Goal: Transaction & Acquisition: Register for event/course

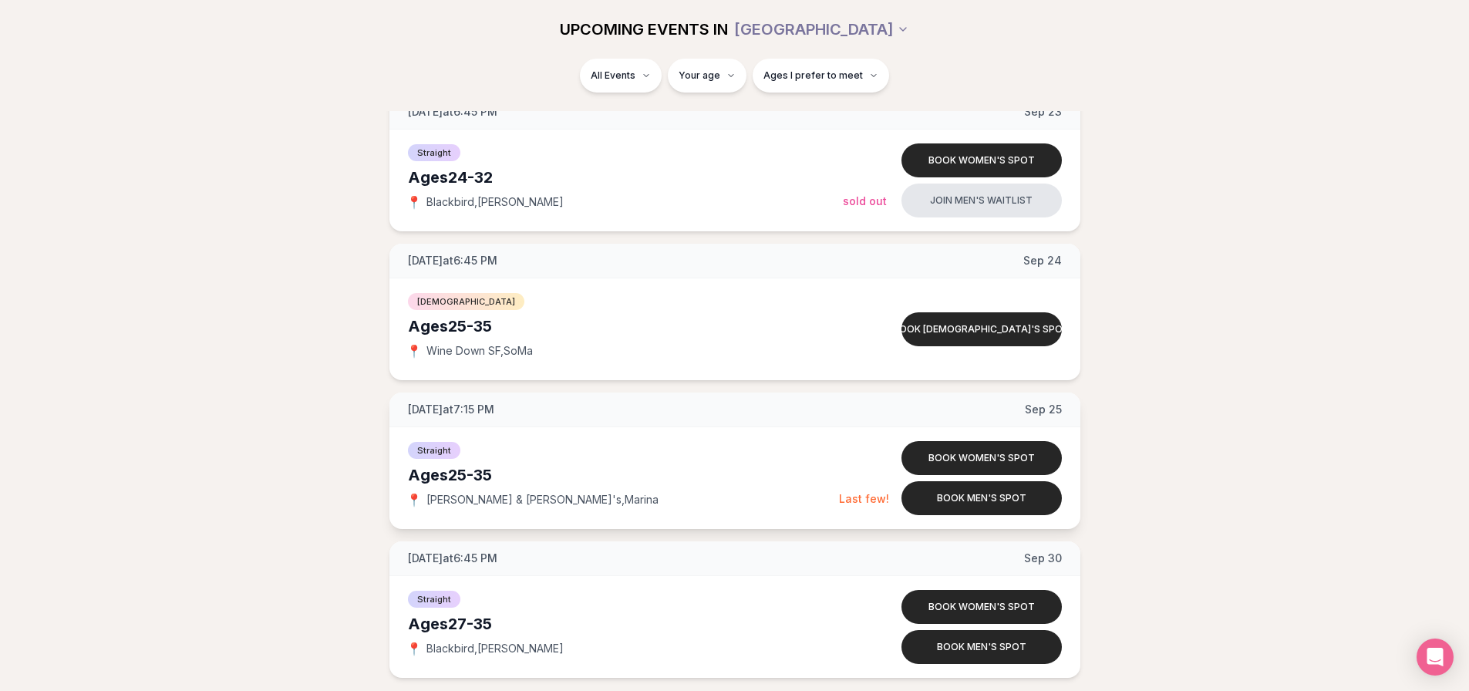
scroll to position [2166, 0]
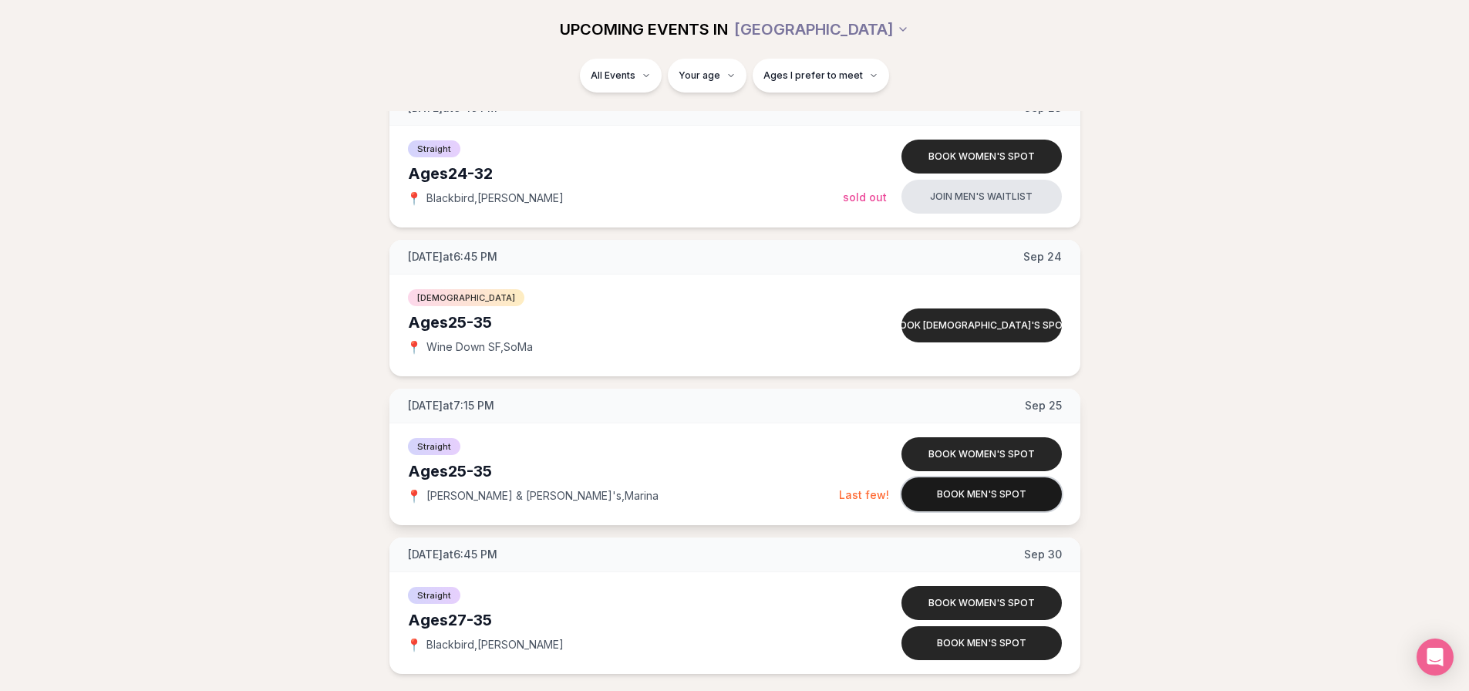
click at [921, 498] on button "Book men's spot" at bounding box center [981, 494] width 160 height 34
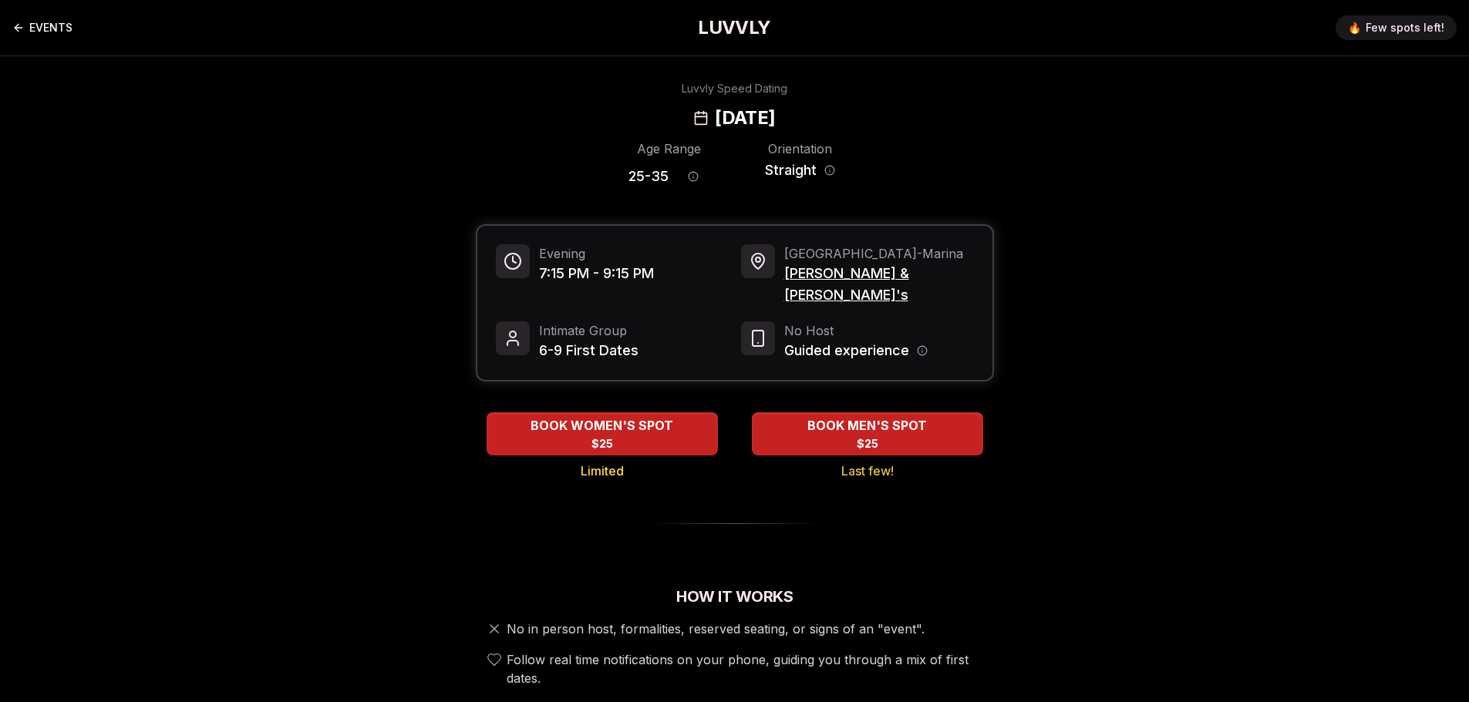
click at [29, 32] on link "EVENTS" at bounding box center [42, 27] width 60 height 31
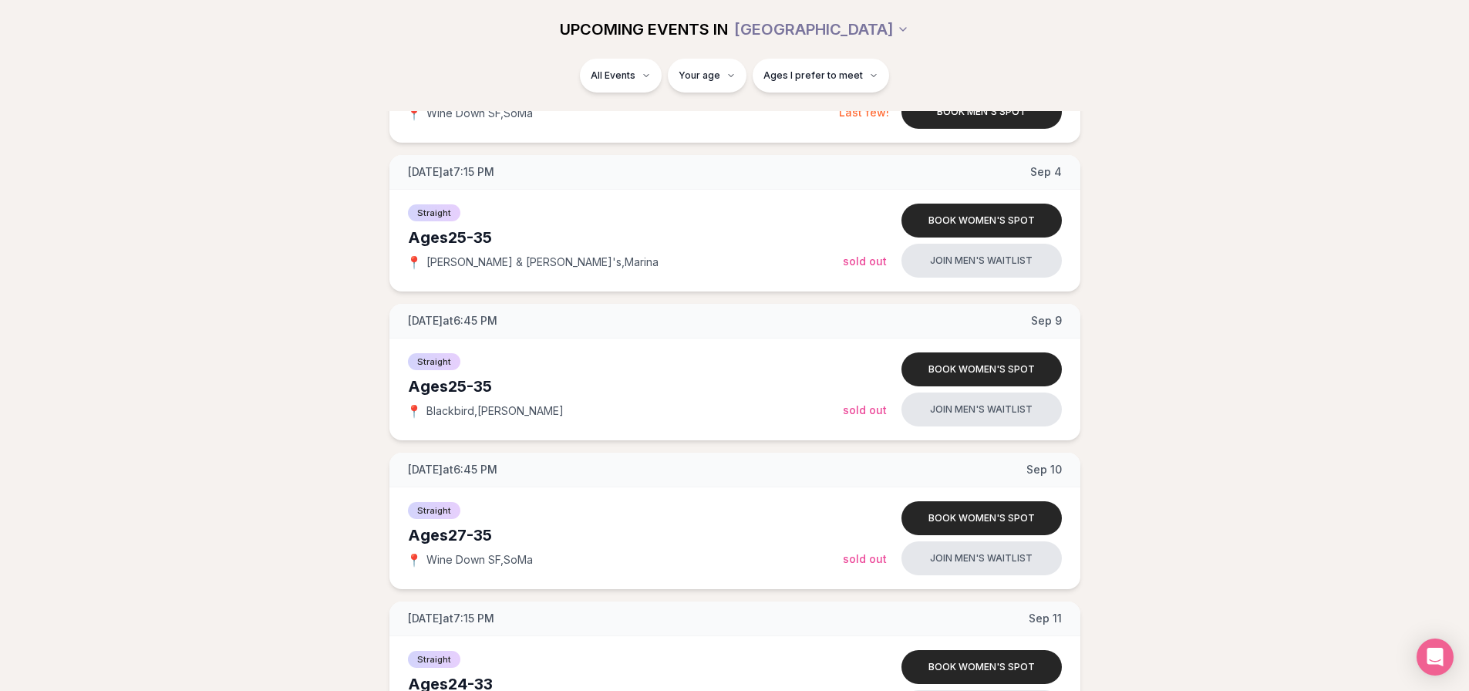
scroll to position [1061, 0]
click at [954, 256] on button "Join men's waitlist" at bounding box center [981, 260] width 160 height 34
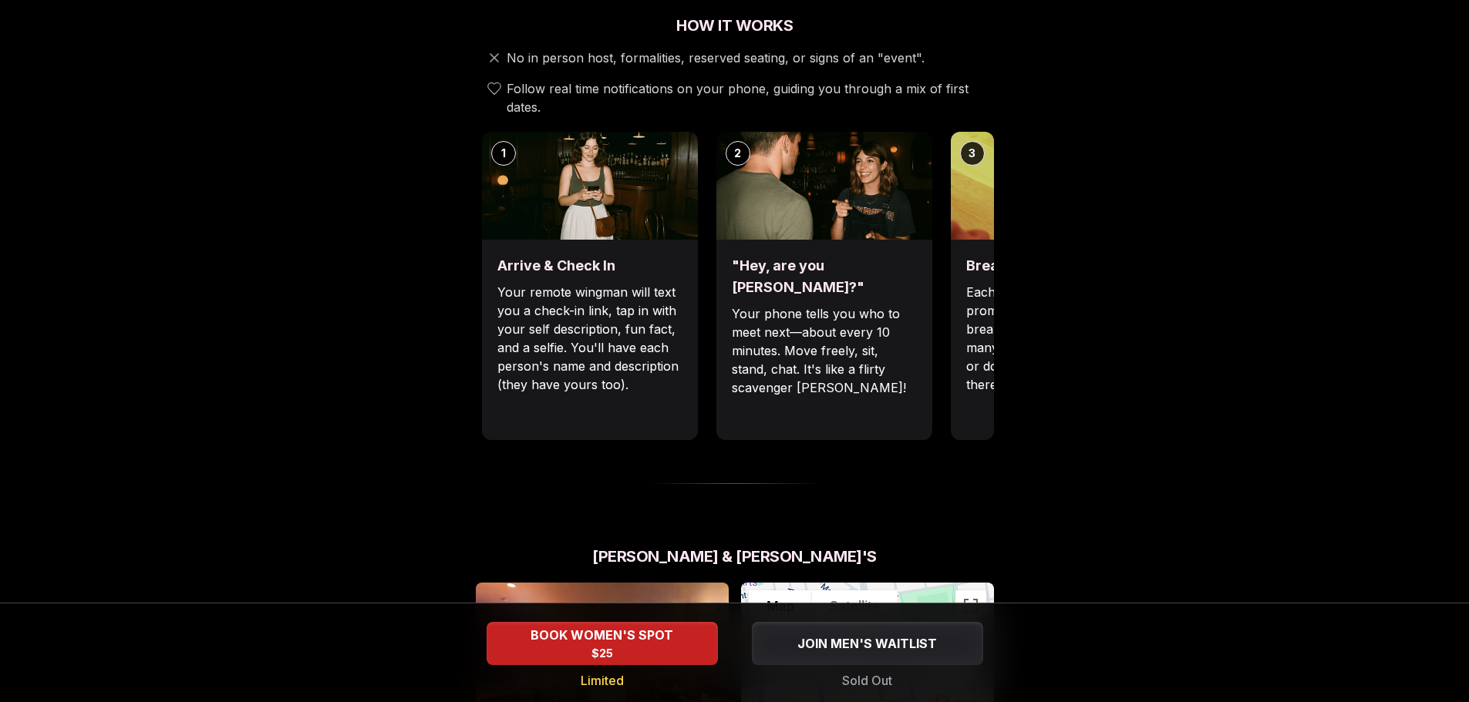
scroll to position [560, 0]
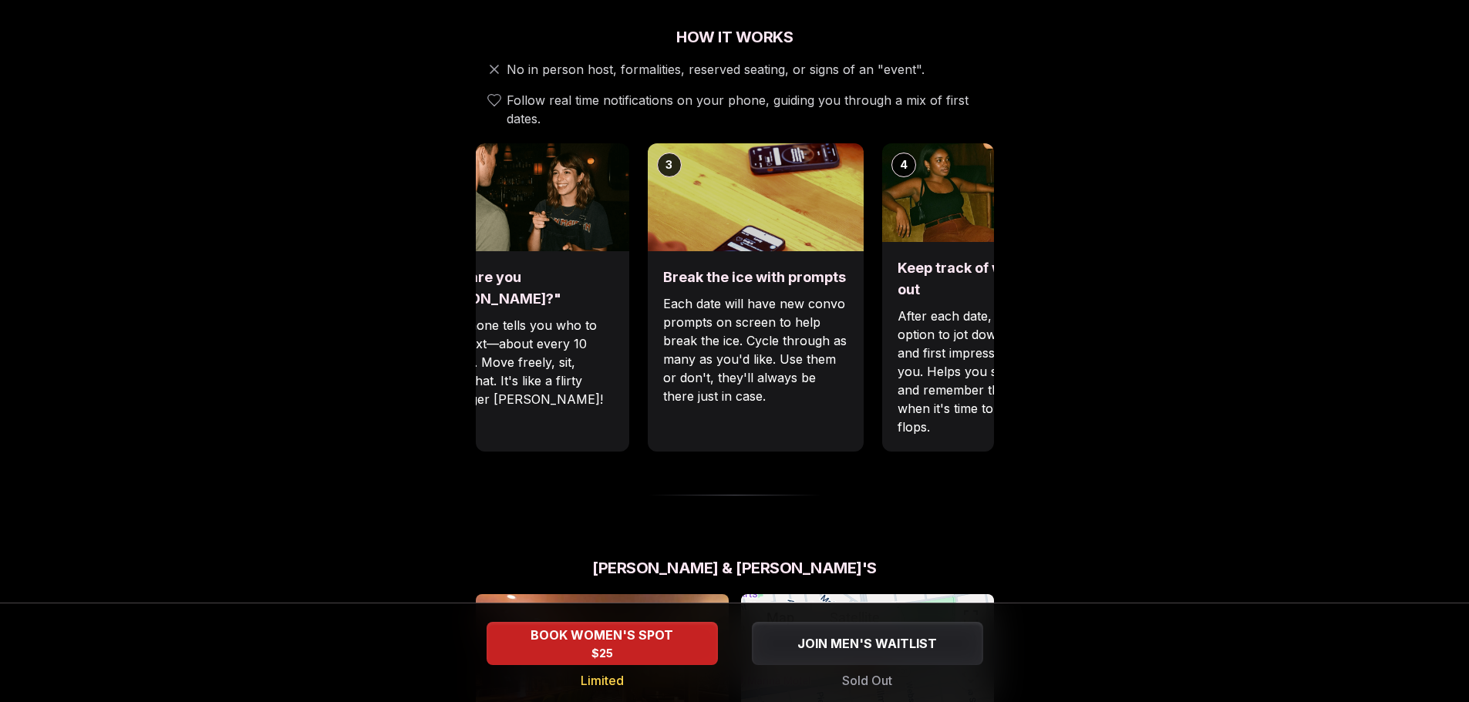
click at [663, 353] on p "Each date will have new convo prompts on screen to help break the ice. Cycle th…" at bounding box center [755, 350] width 185 height 111
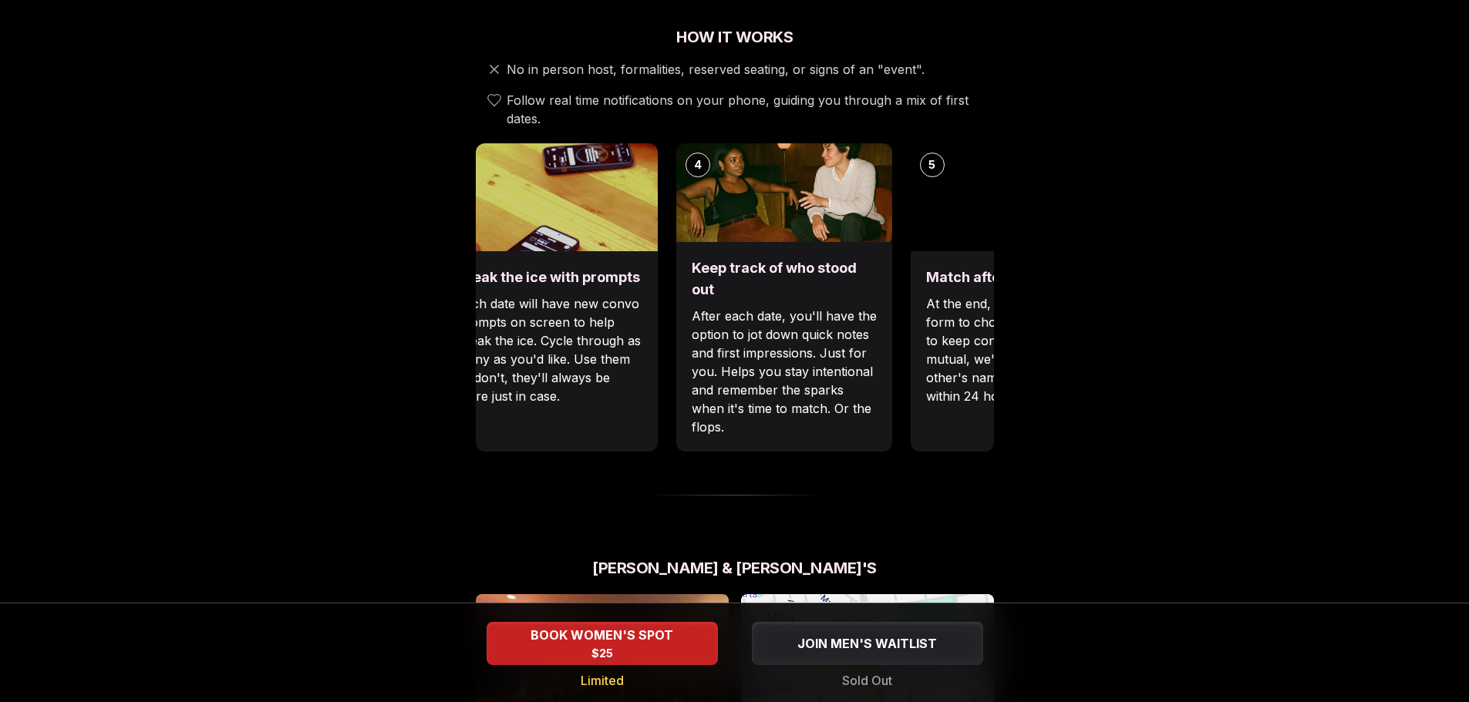
click at [491, 368] on p "Each date will have new convo prompts on screen to help break the ice. Cycle th…" at bounding box center [549, 350] width 185 height 111
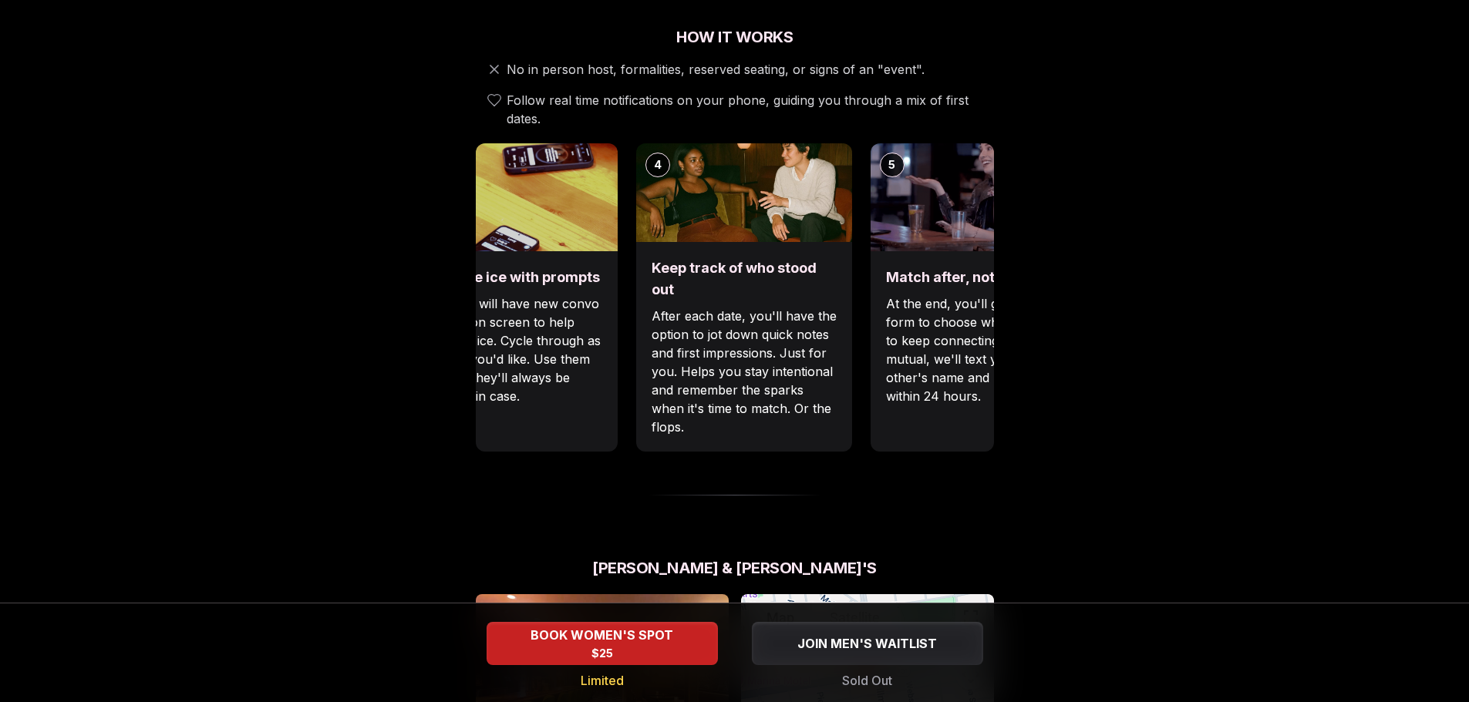
click at [682, 307] on p "After each date, you'll have the option to jot down quick notes and first impre…" at bounding box center [744, 372] width 185 height 130
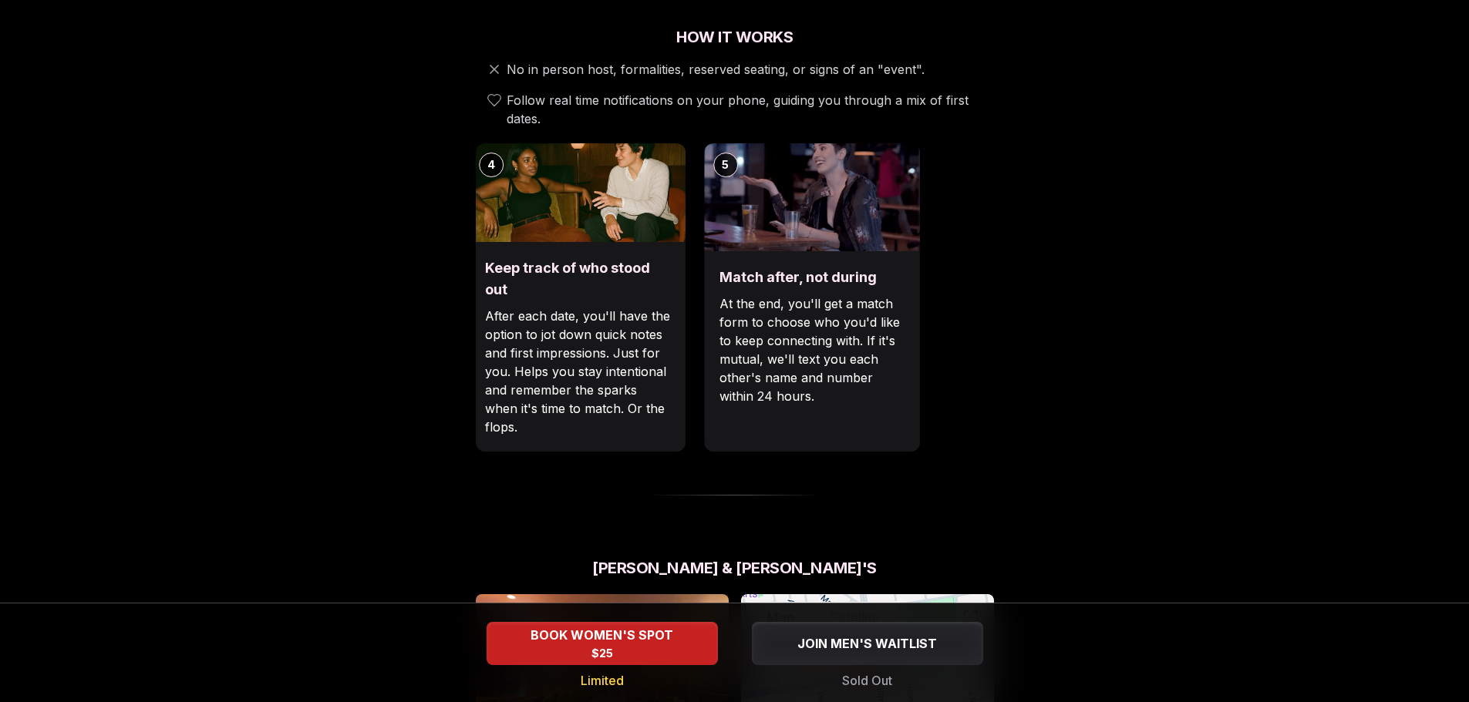
click at [490, 351] on p "After each date, you'll have the option to jot down quick notes and first impre…" at bounding box center [577, 372] width 185 height 130
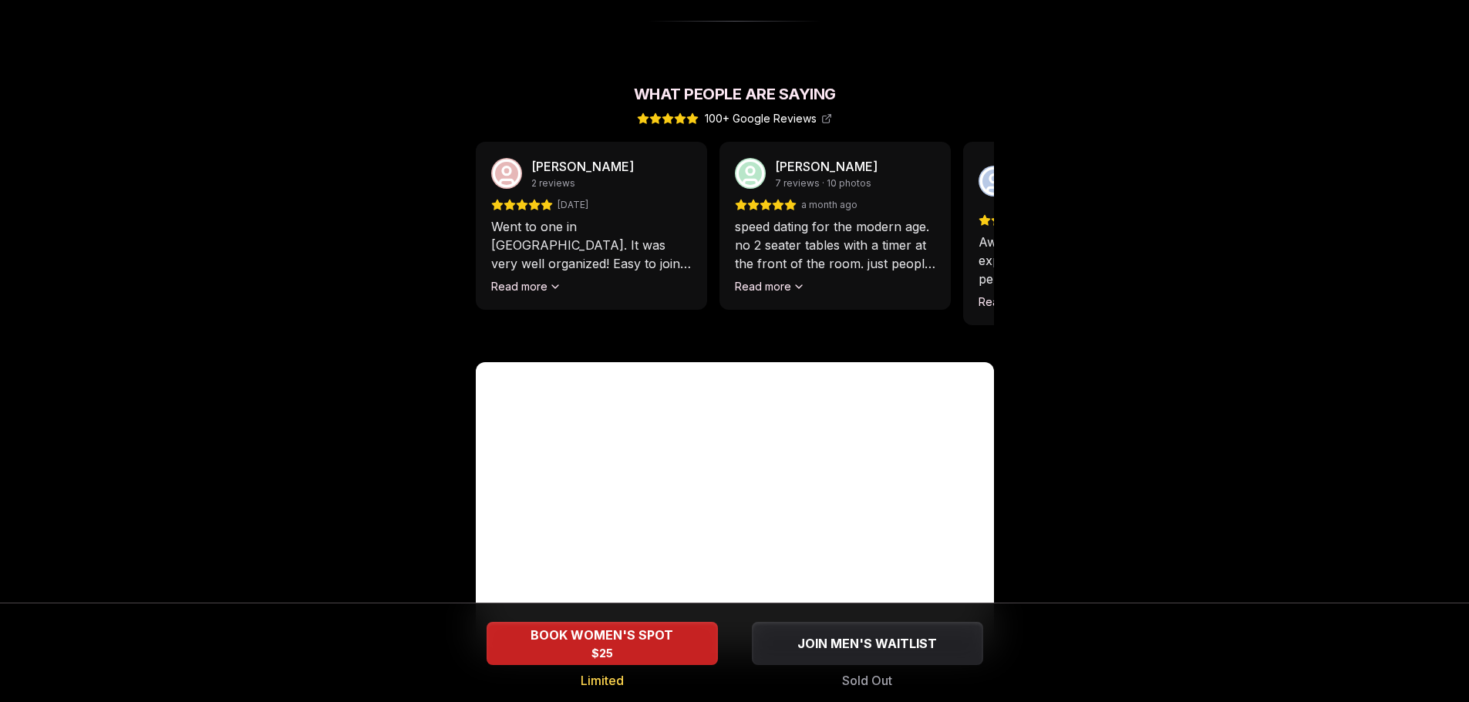
scroll to position [1347, 0]
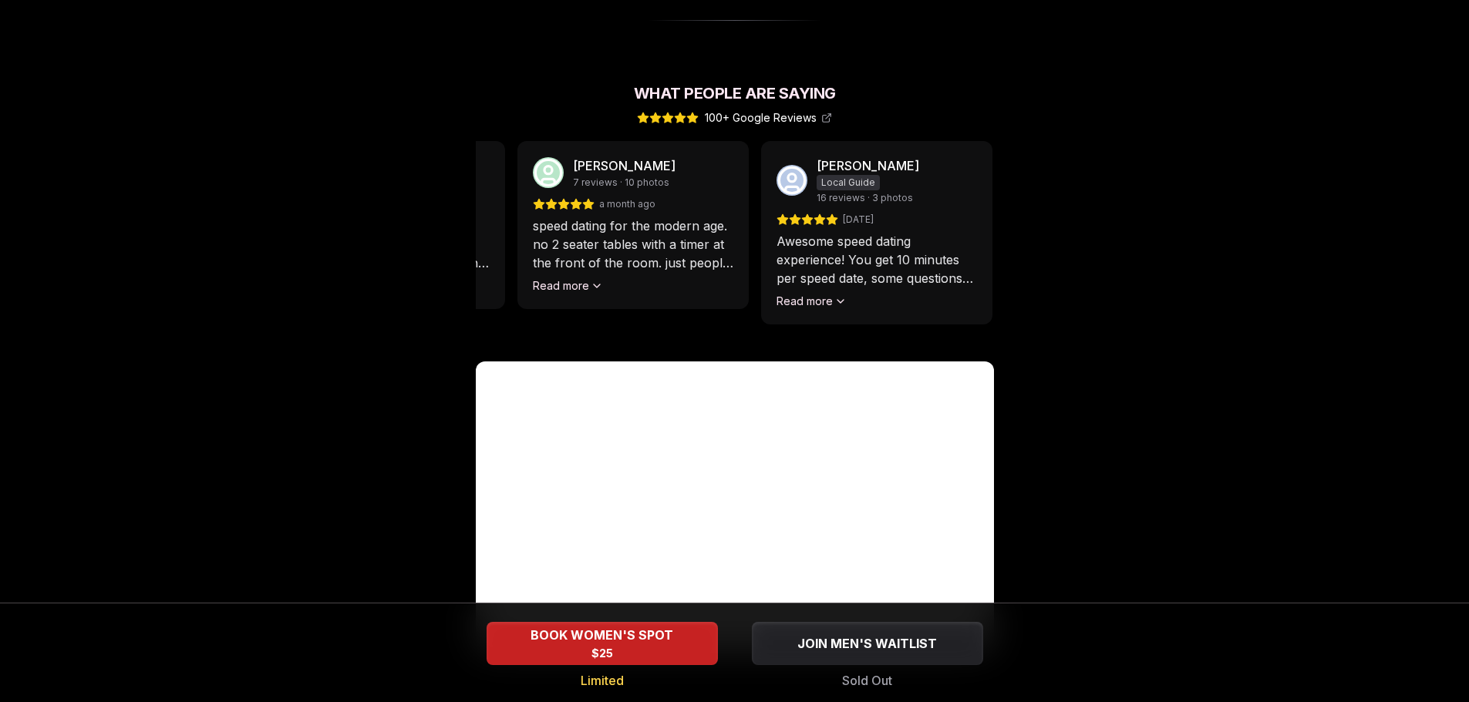
click at [577, 300] on div "[PERSON_NAME] 2 reviews [DATE] Went to one in [GEOGRAPHIC_DATA]. It was very we…" at bounding box center [533, 242] width 518 height 202
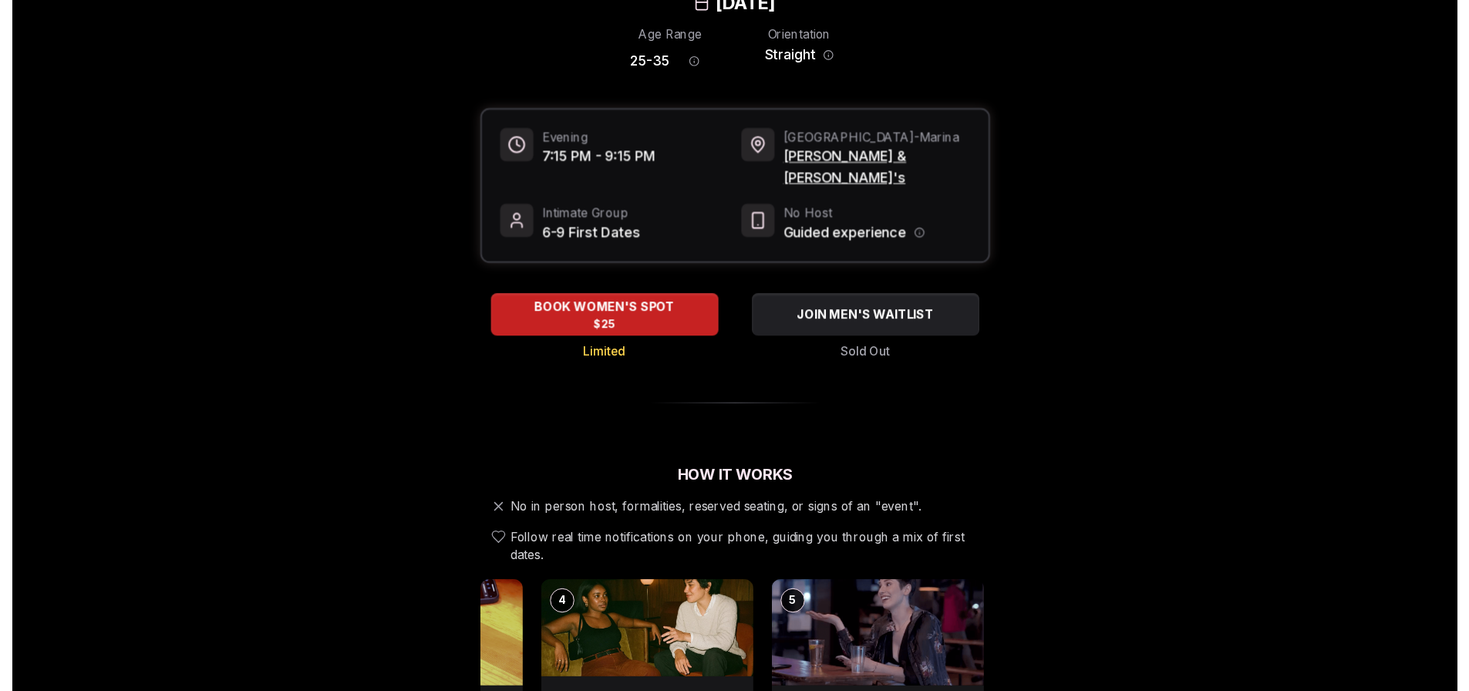
scroll to position [0, 0]
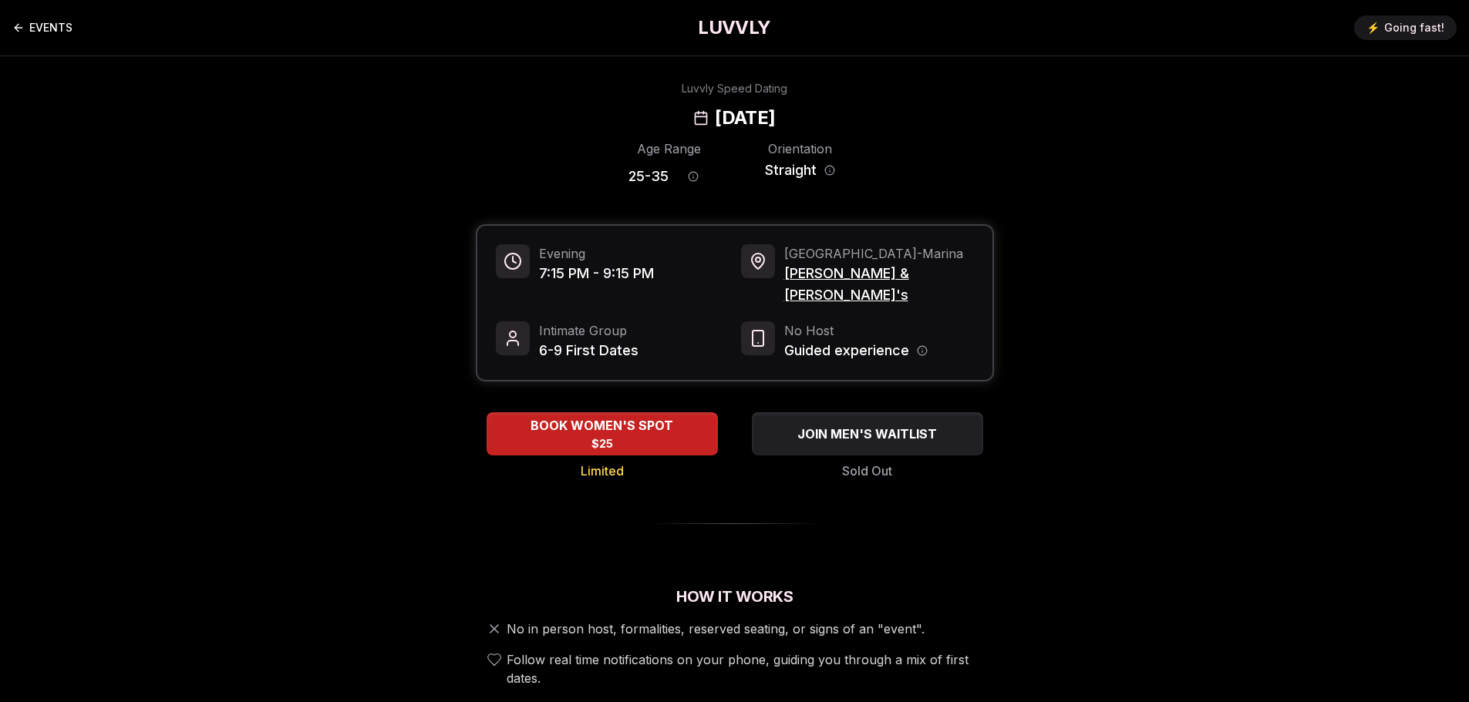
click at [24, 29] on icon "Back to events" at bounding box center [18, 28] width 12 height 12
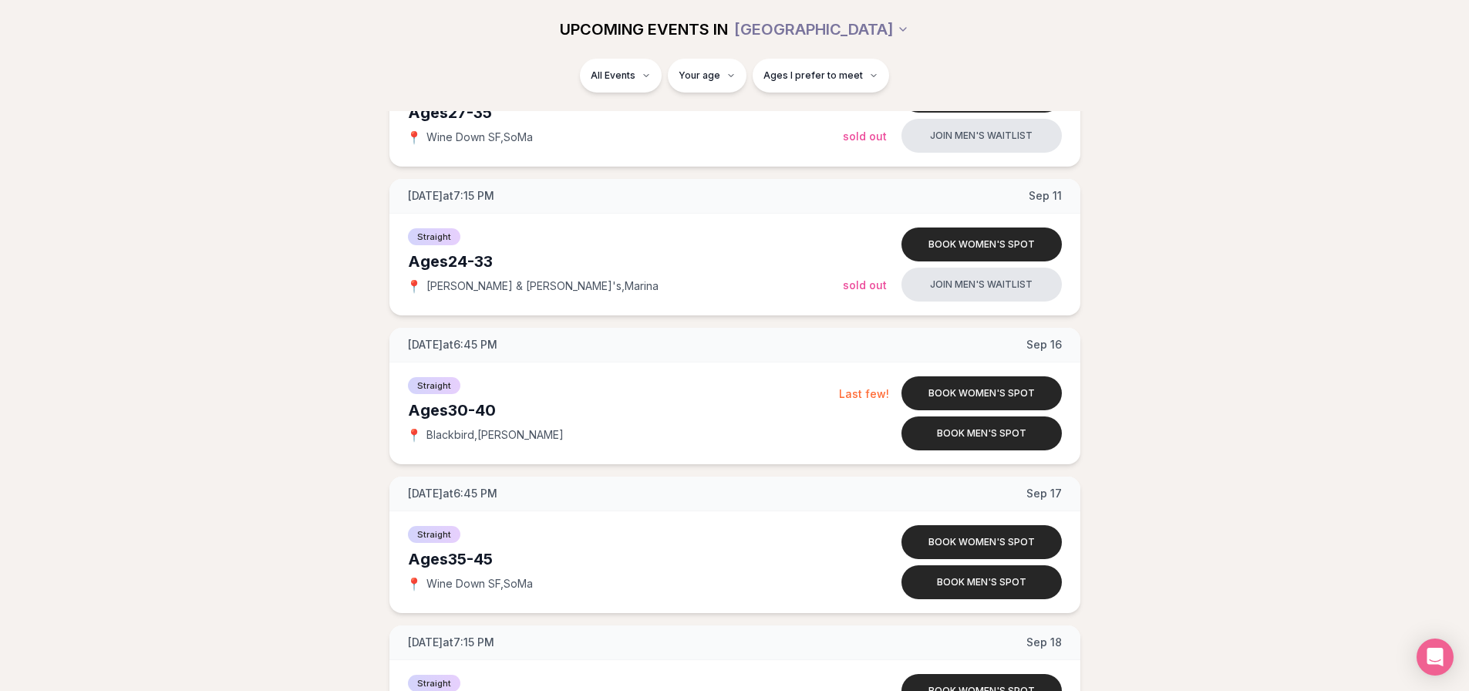
scroll to position [1478, 0]
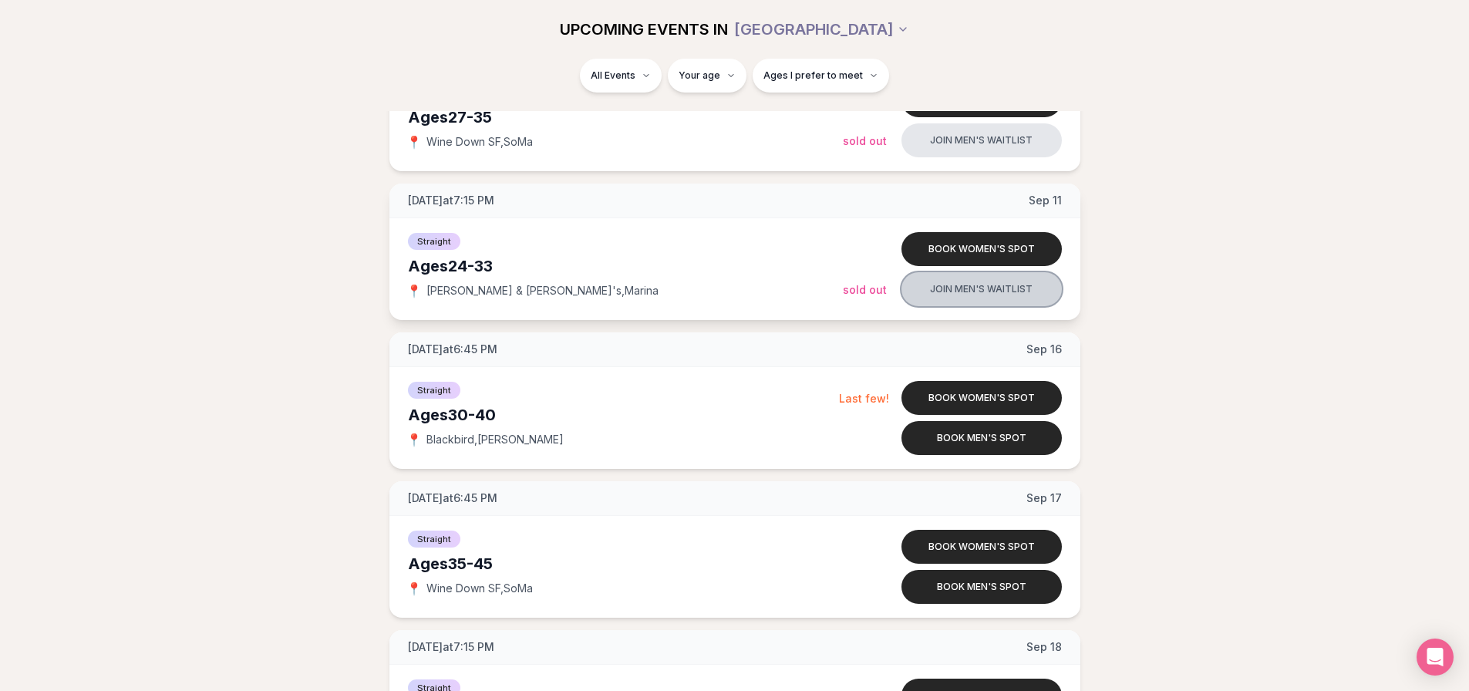
click at [942, 296] on button "Join men's waitlist" at bounding box center [981, 289] width 160 height 34
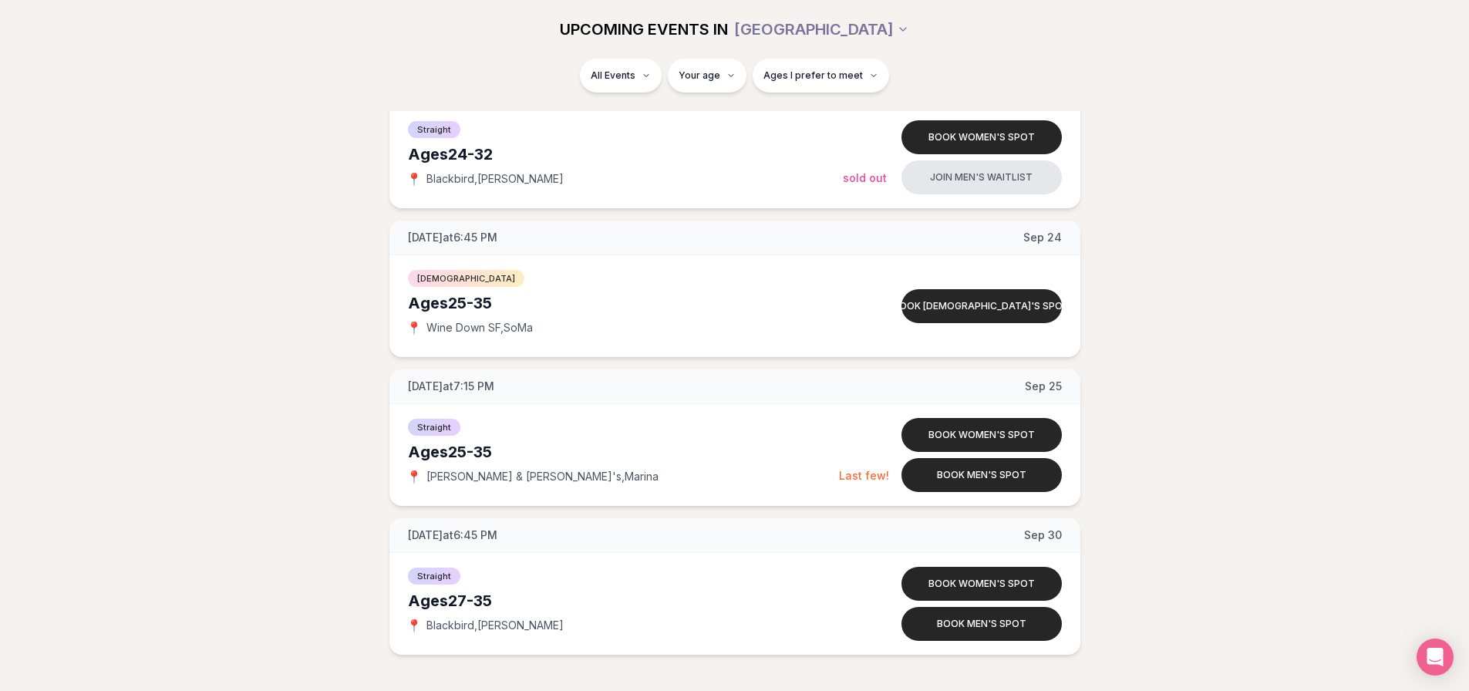
scroll to position [2186, 0]
click at [960, 473] on button "Book men's spot" at bounding box center [981, 474] width 160 height 34
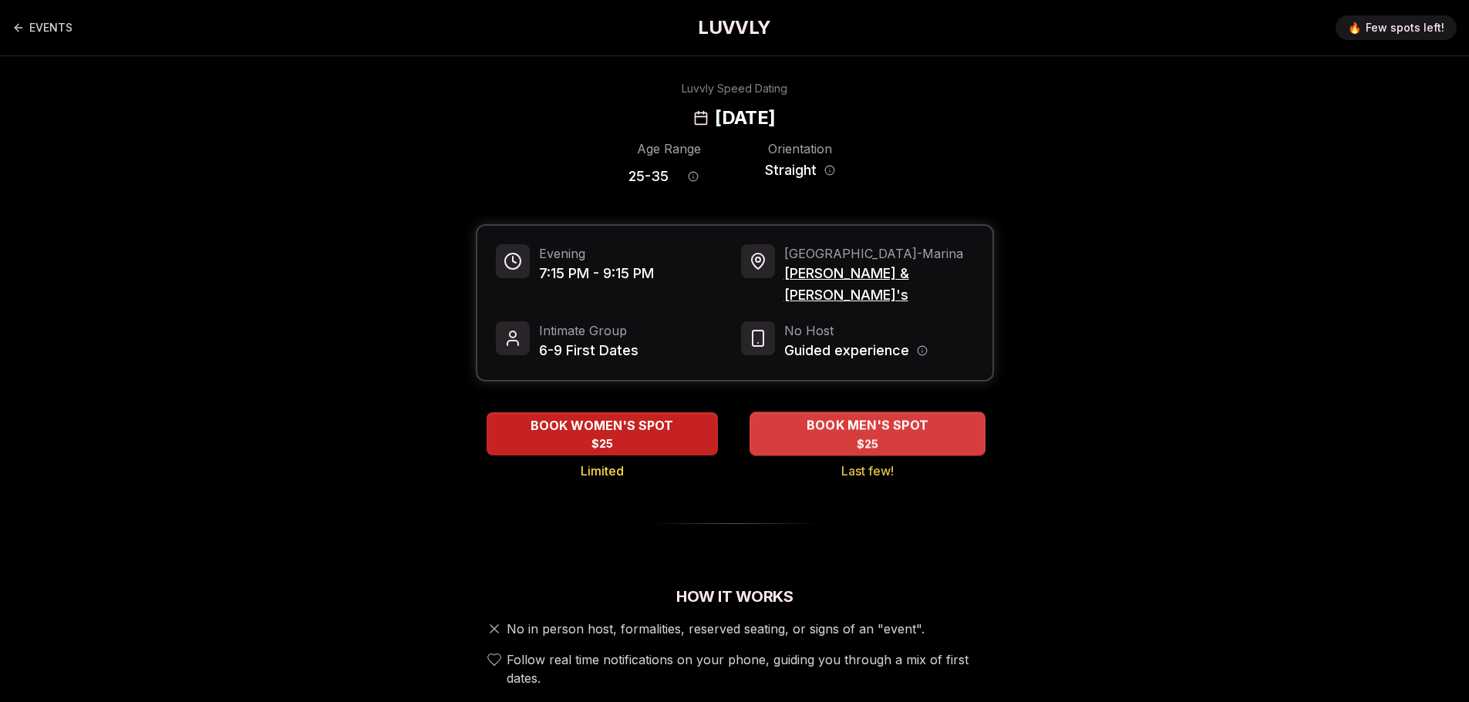
click at [800, 413] on div "BOOK MEN'S SPOT $25" at bounding box center [867, 434] width 236 height 42
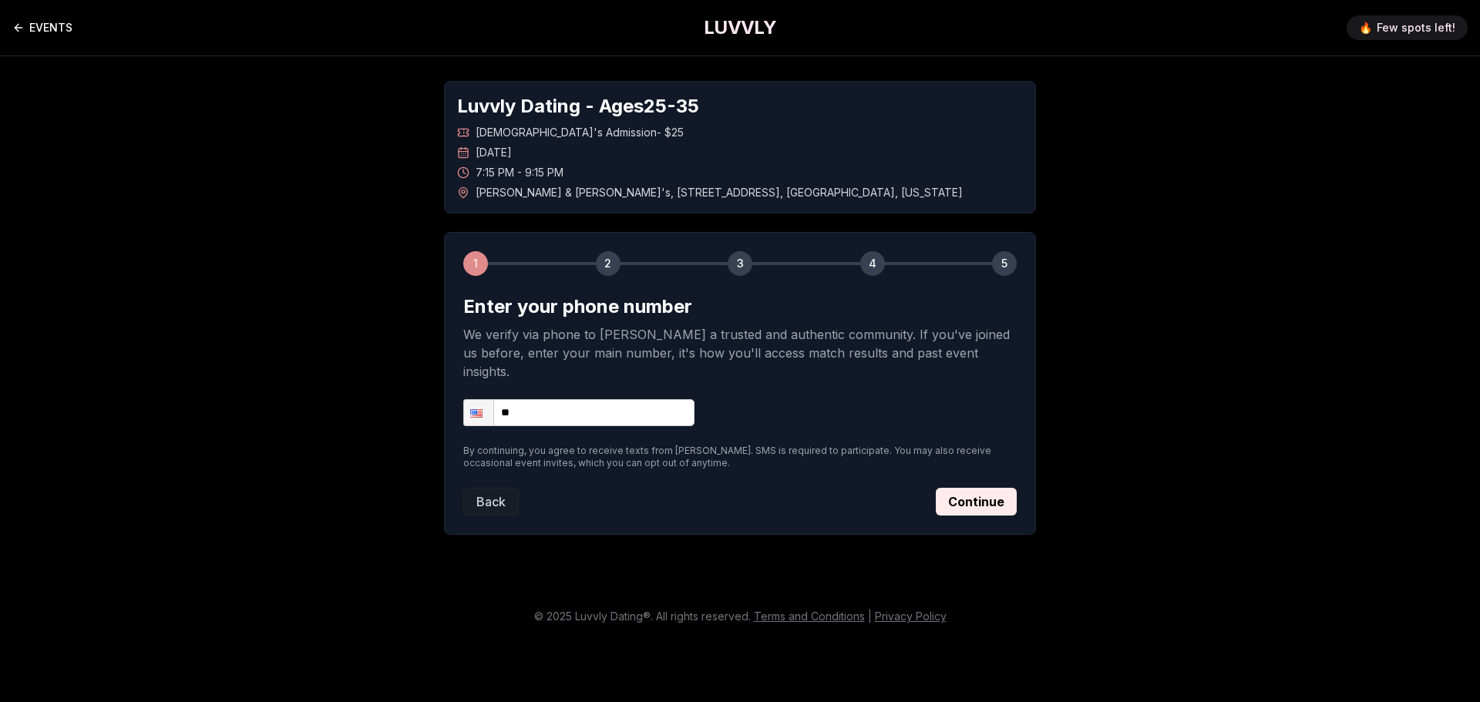
click at [58, 28] on link "EVENTS" at bounding box center [42, 27] width 60 height 31
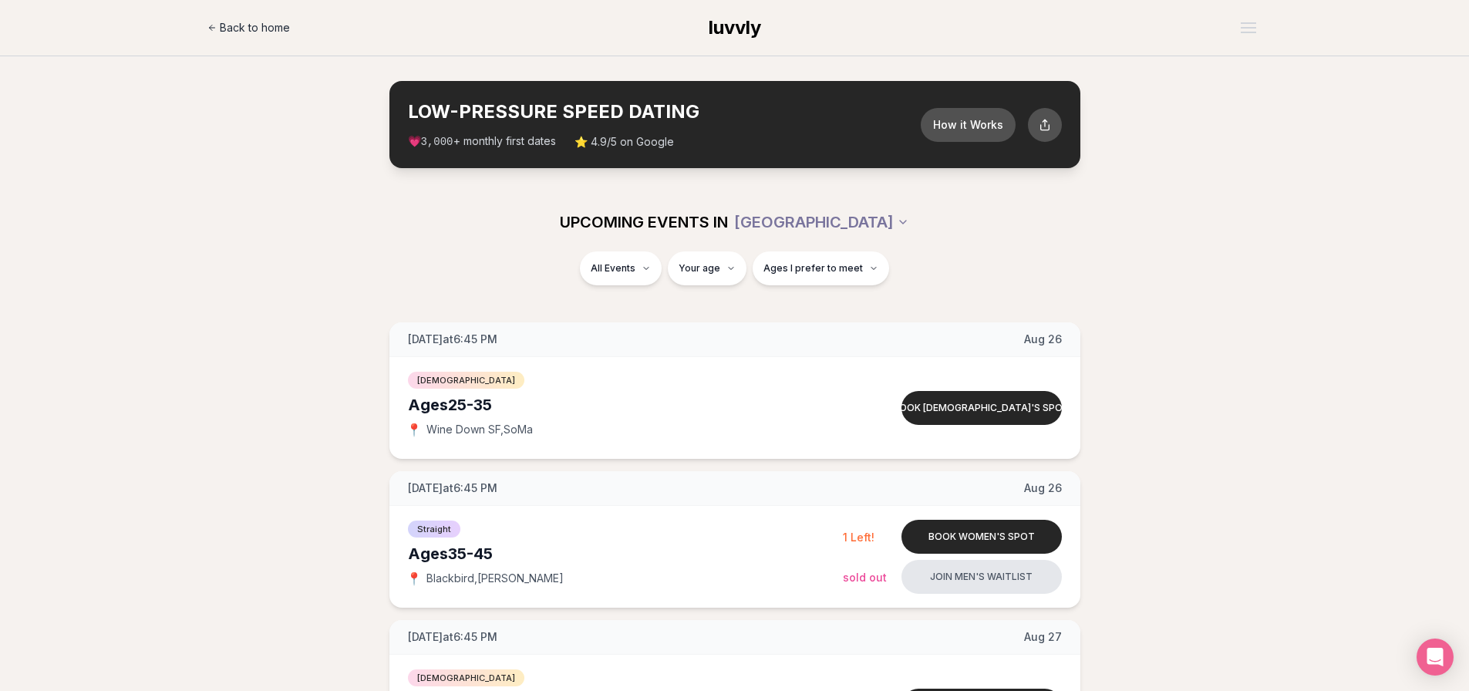
click at [237, 22] on span "Back to home" at bounding box center [255, 27] width 70 height 15
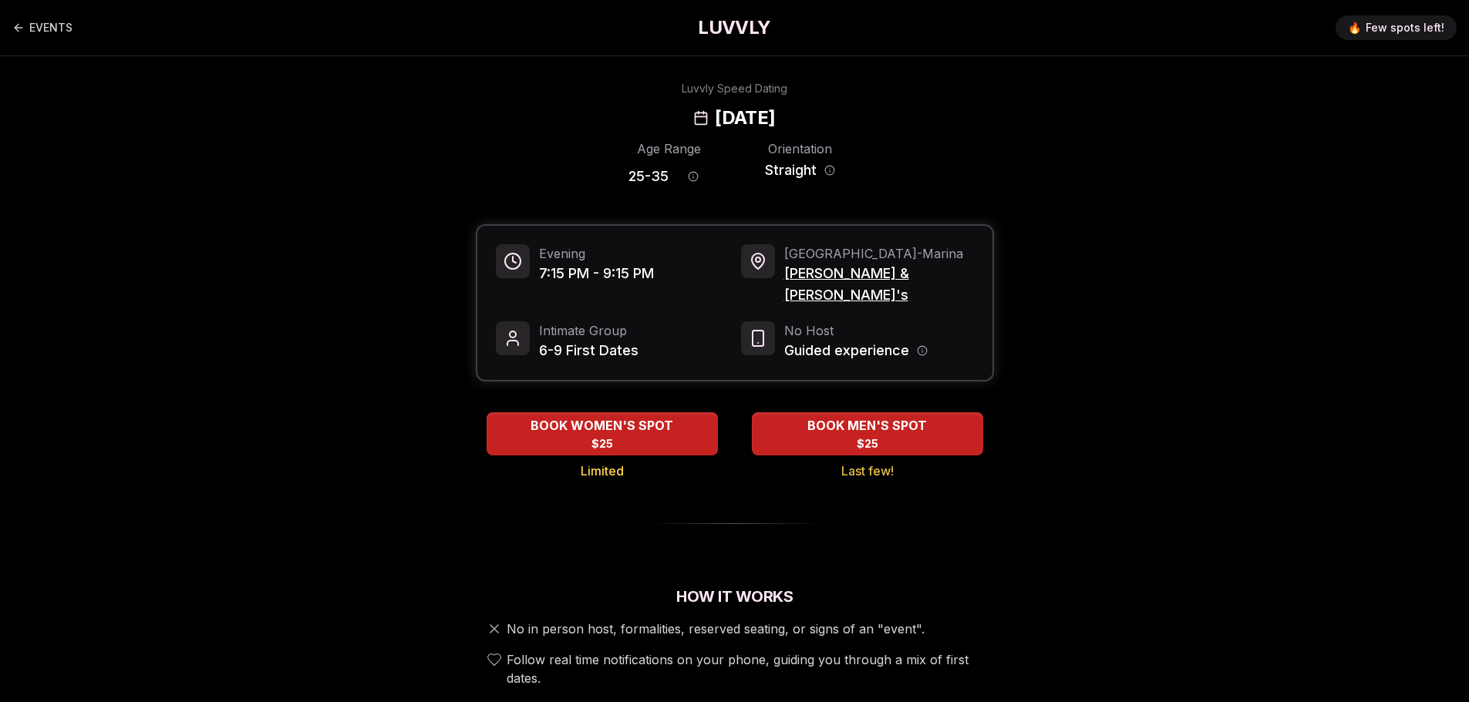
scroll to position [24, 0]
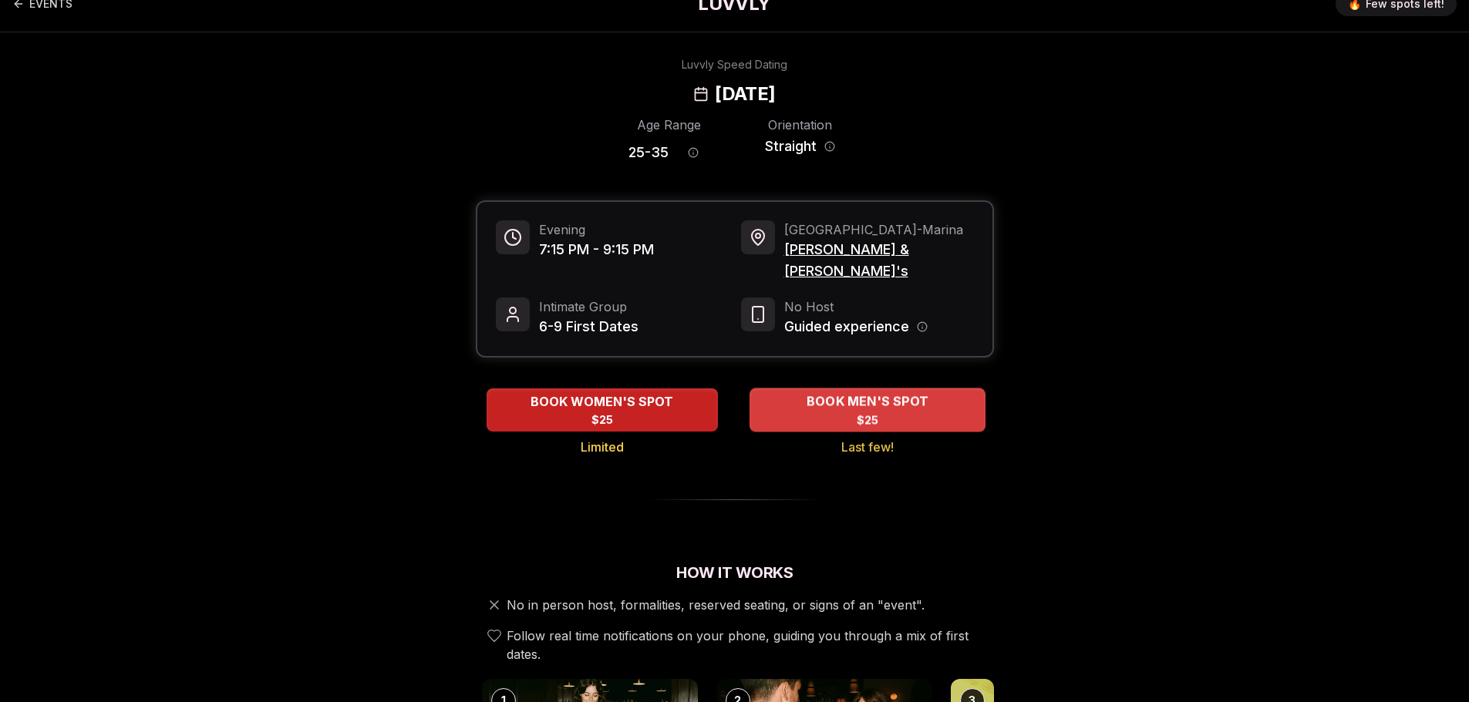
click at [824, 391] on div "BOOK MEN'S SPOT $25" at bounding box center [867, 410] width 236 height 42
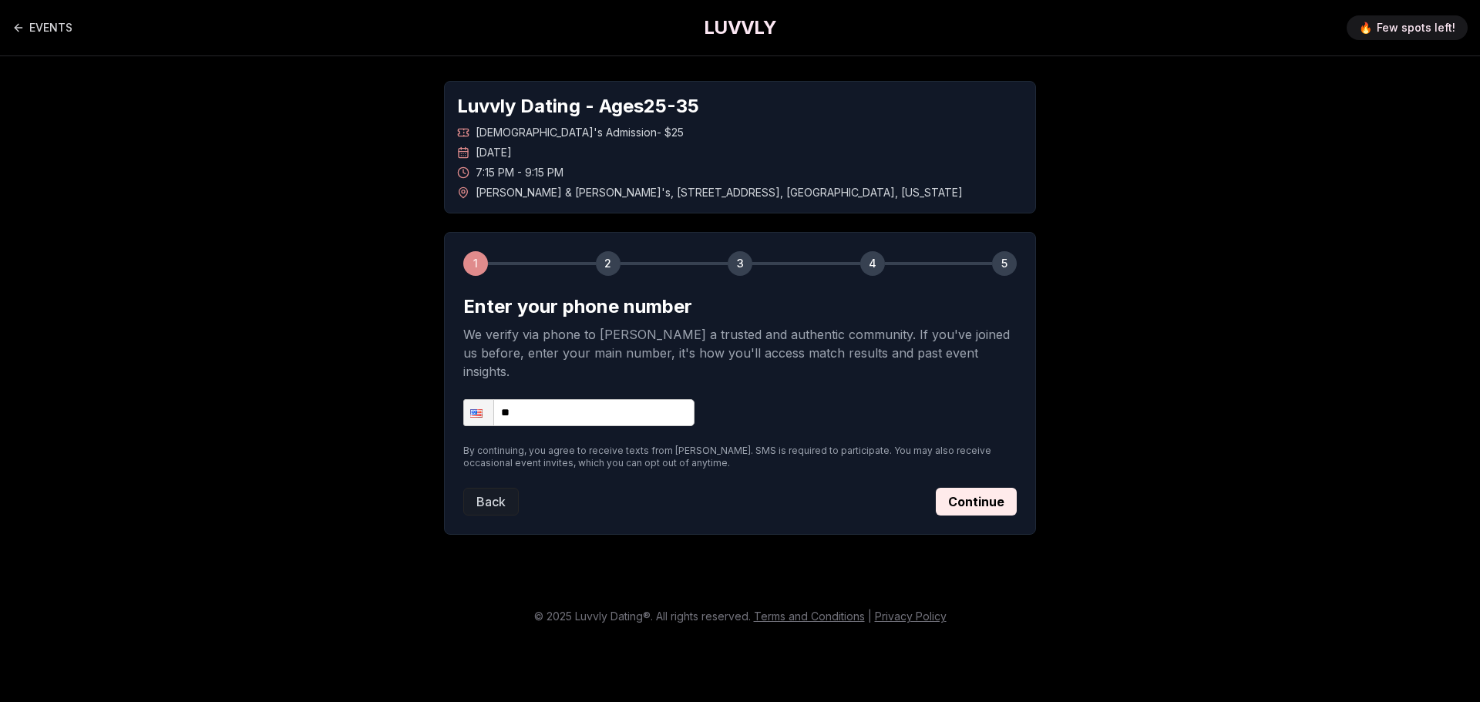
click at [603, 399] on input "**" at bounding box center [578, 412] width 231 height 27
type input "**********"
click at [952, 488] on button "Continue" at bounding box center [976, 502] width 81 height 28
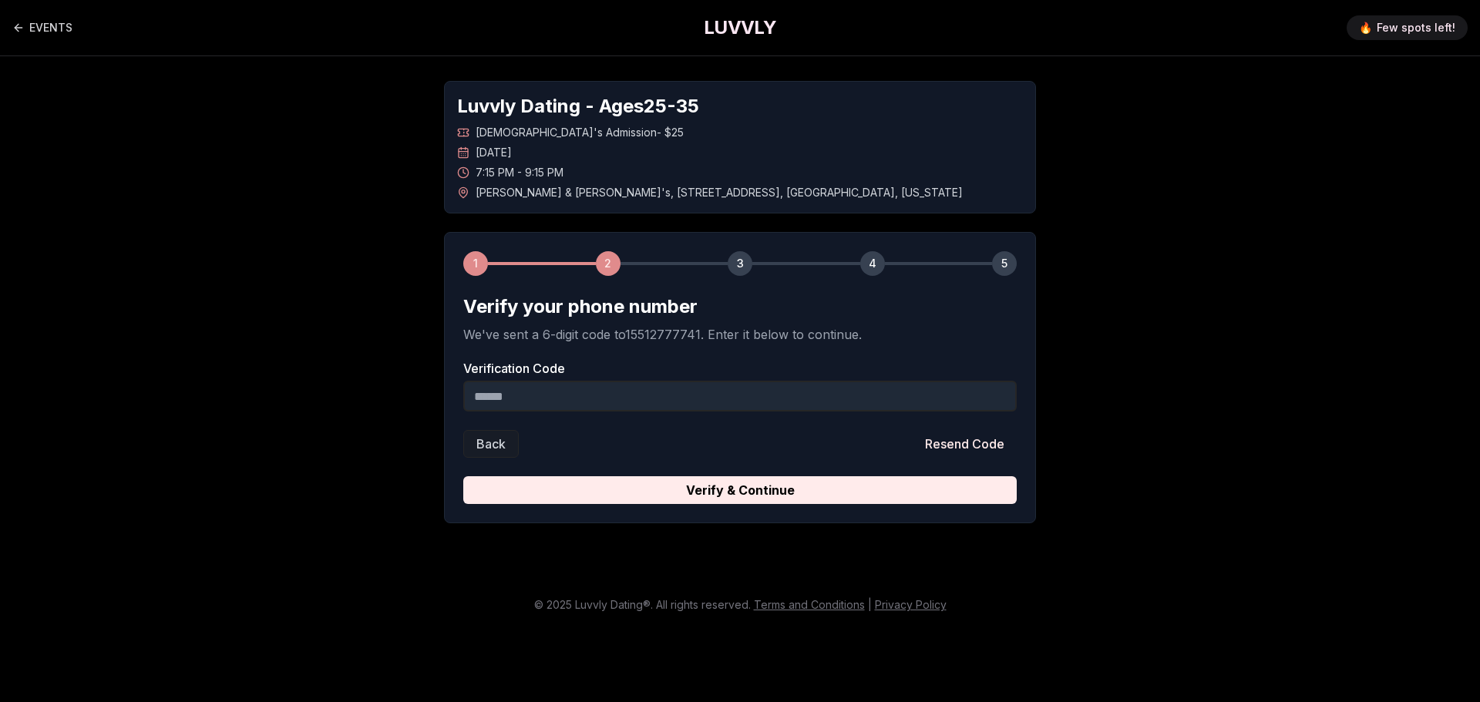
click at [698, 390] on input "Verification Code" at bounding box center [740, 396] width 554 height 31
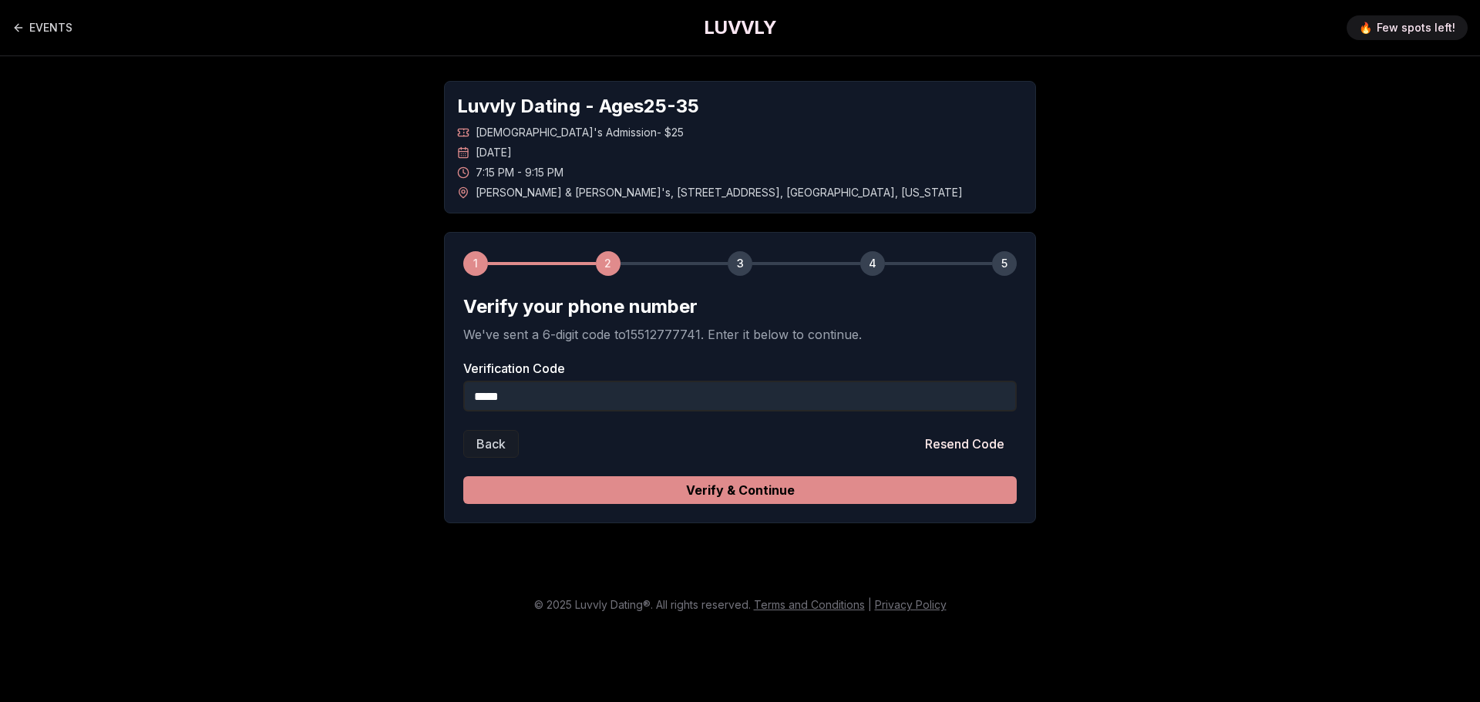
click at [685, 484] on button "Verify & Continue" at bounding box center [740, 491] width 554 height 28
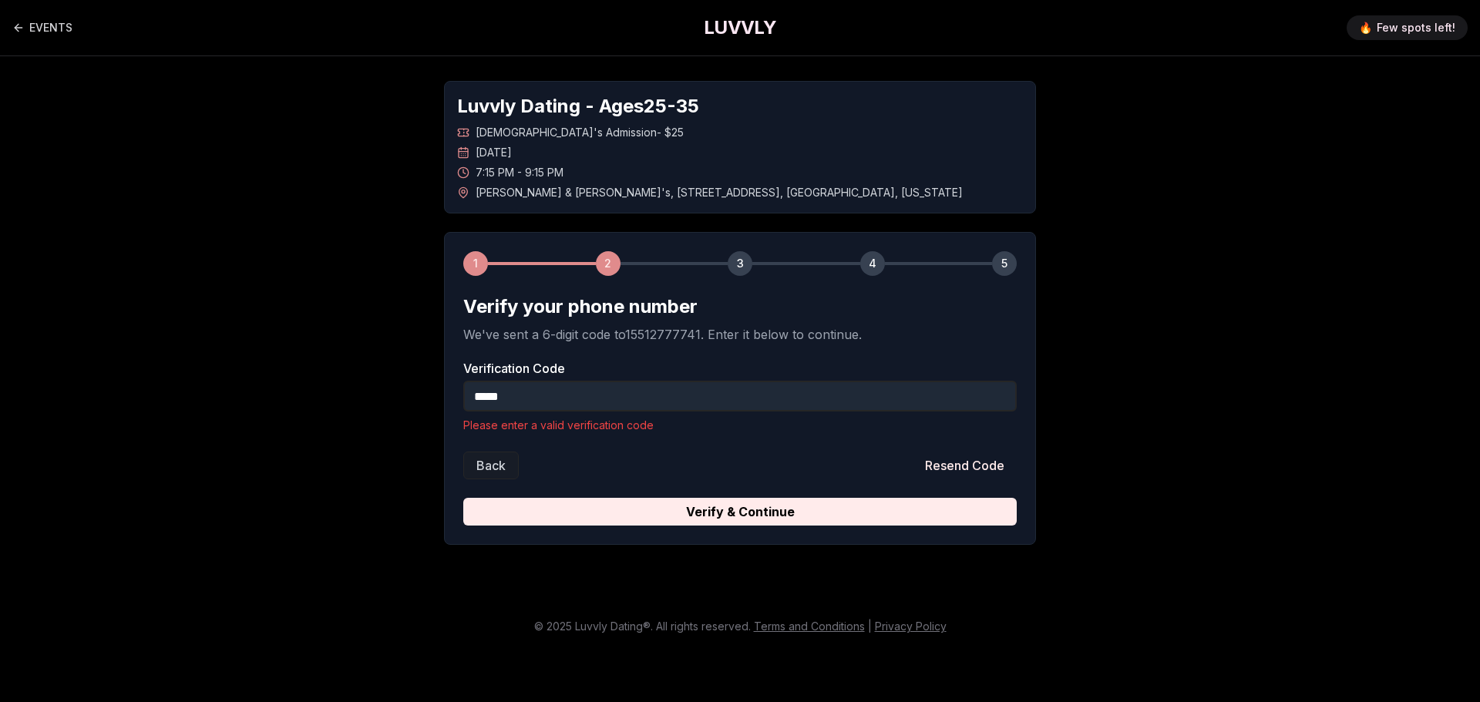
click at [626, 377] on div "Verification Code ***** Please enter a valid verification code" at bounding box center [740, 397] width 554 height 71
click at [624, 398] on input "*****" at bounding box center [740, 396] width 554 height 31
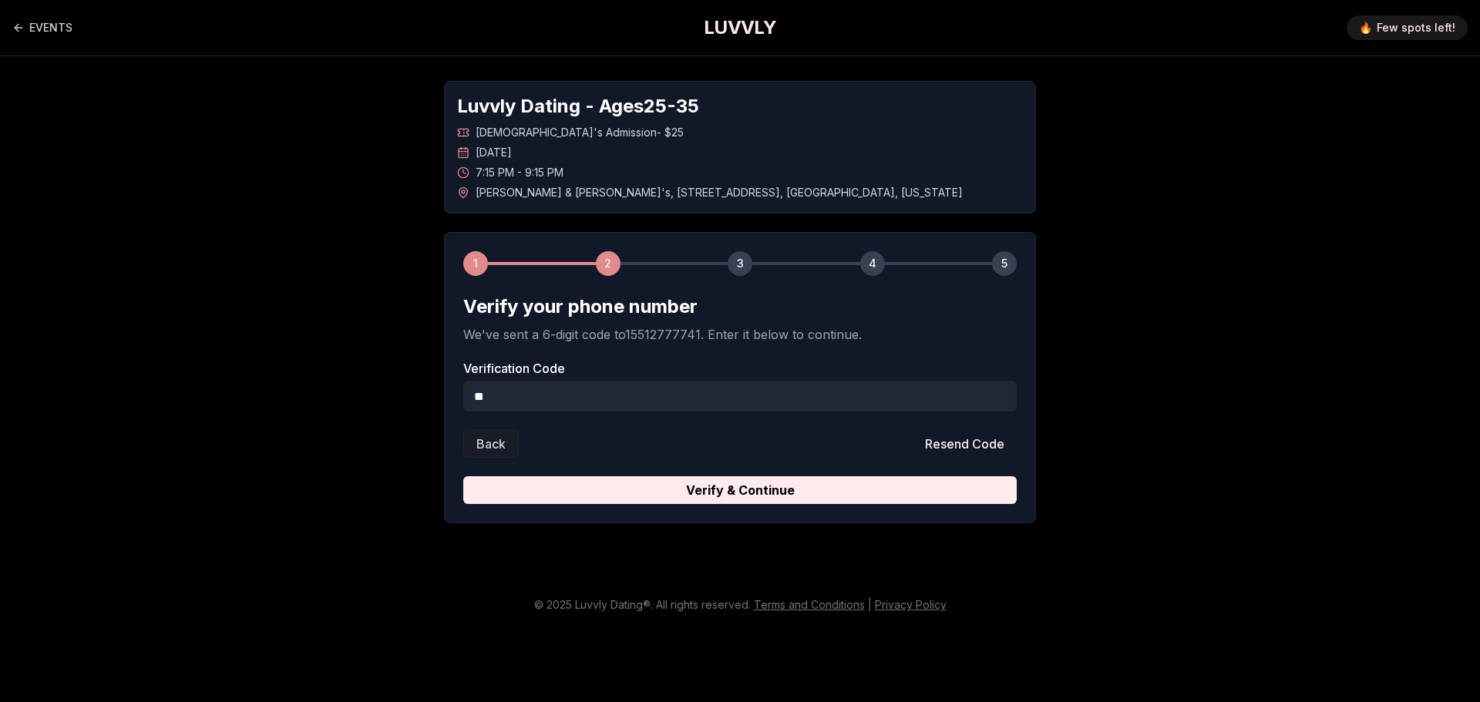
type input "*"
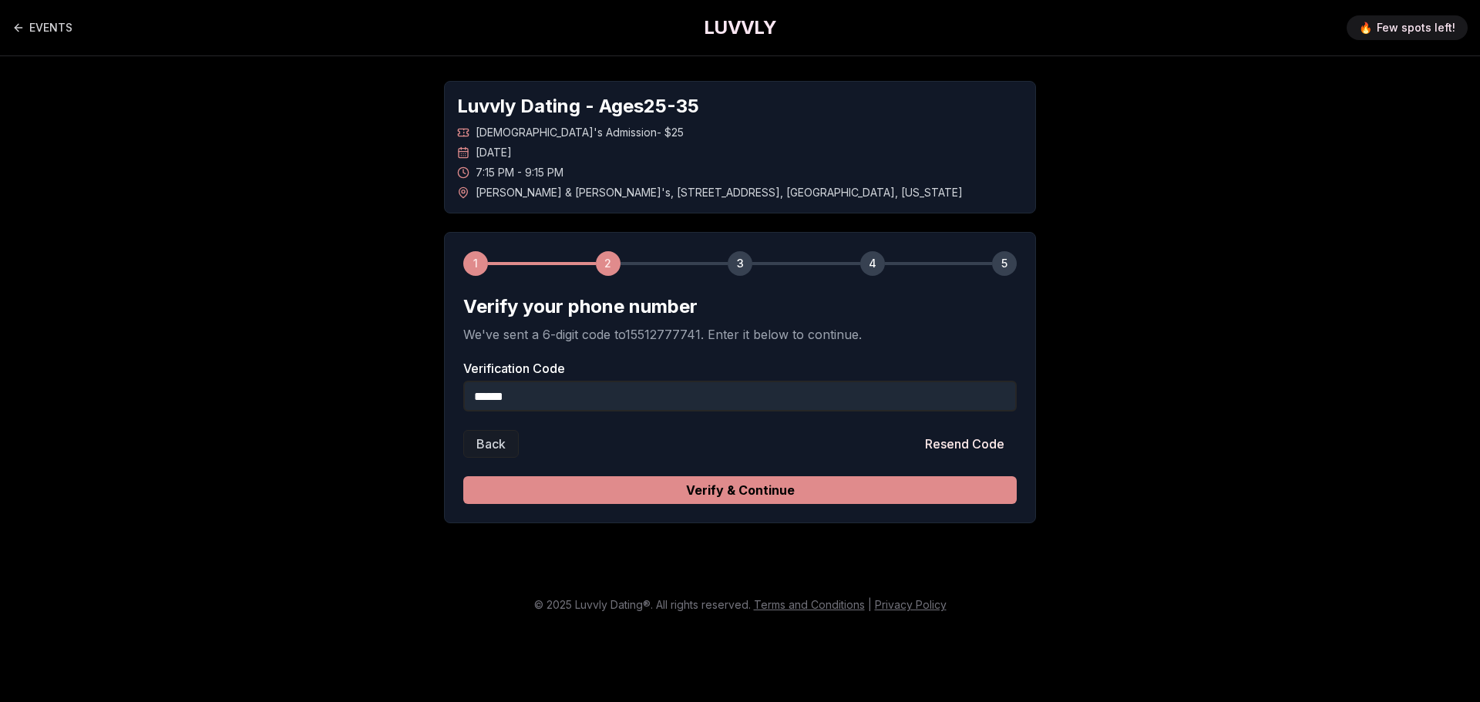
type input "******"
click at [646, 497] on button "Verify & Continue" at bounding box center [740, 491] width 554 height 28
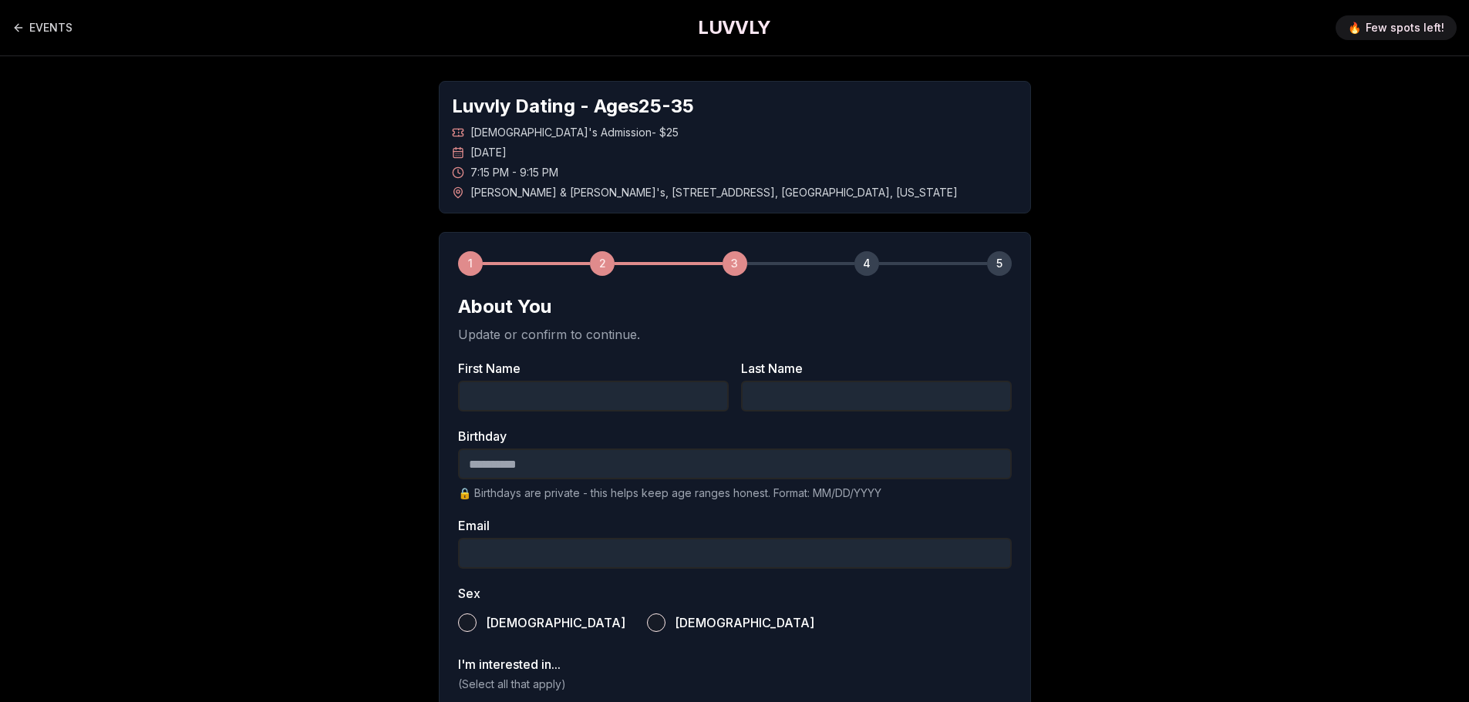
click at [663, 399] on input "First Name" at bounding box center [593, 396] width 271 height 31
type input "******"
type input "********"
type input "**********"
click at [597, 459] on input "Birthday" at bounding box center [735, 464] width 554 height 31
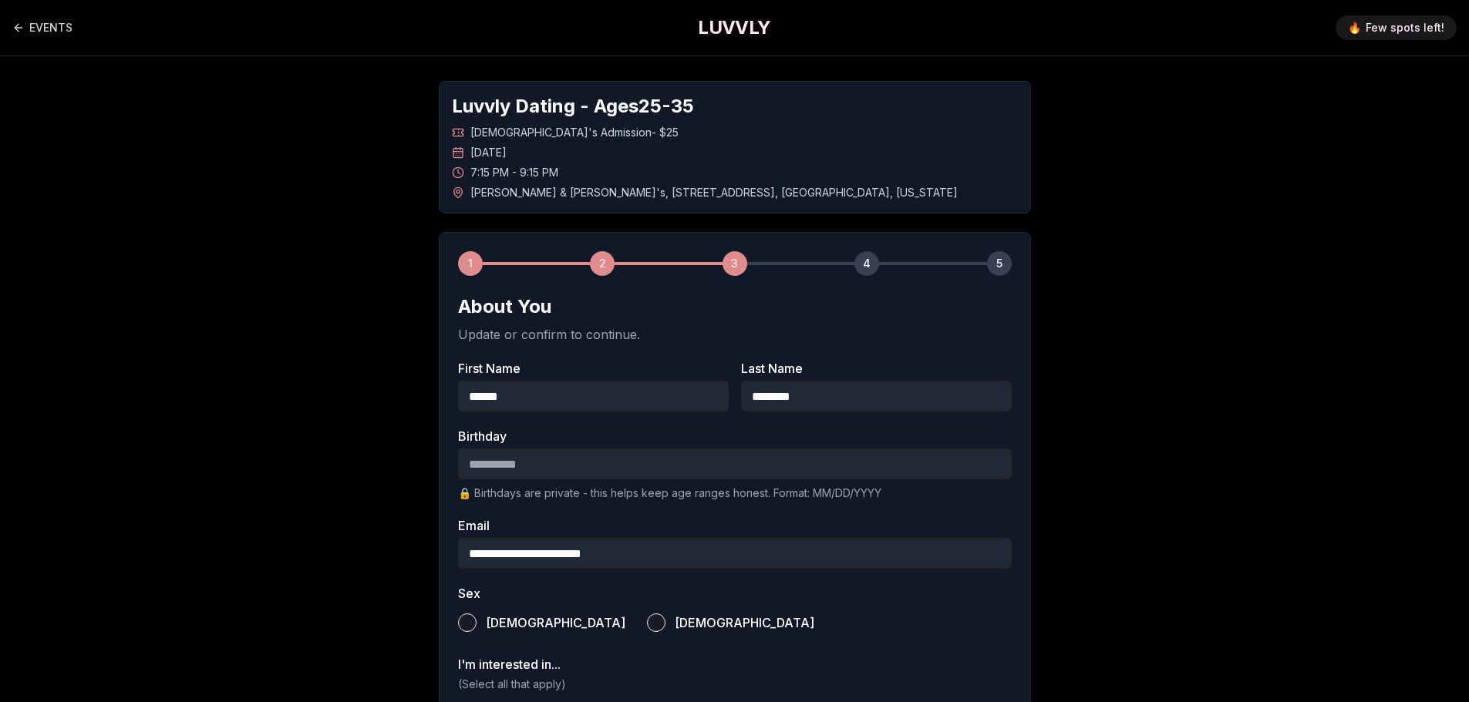
type input "**********"
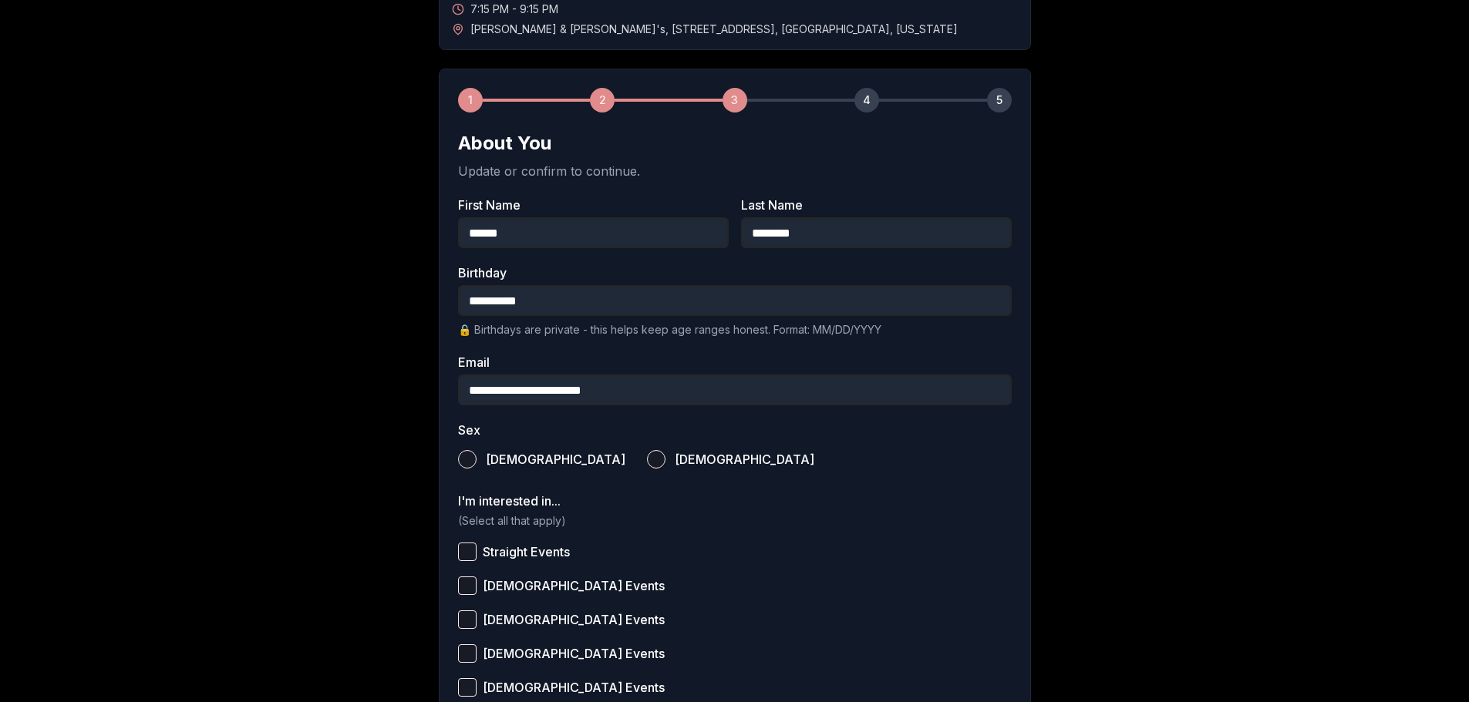
scroll to position [164, 0]
click at [470, 455] on button "Male" at bounding box center [467, 459] width 19 height 19
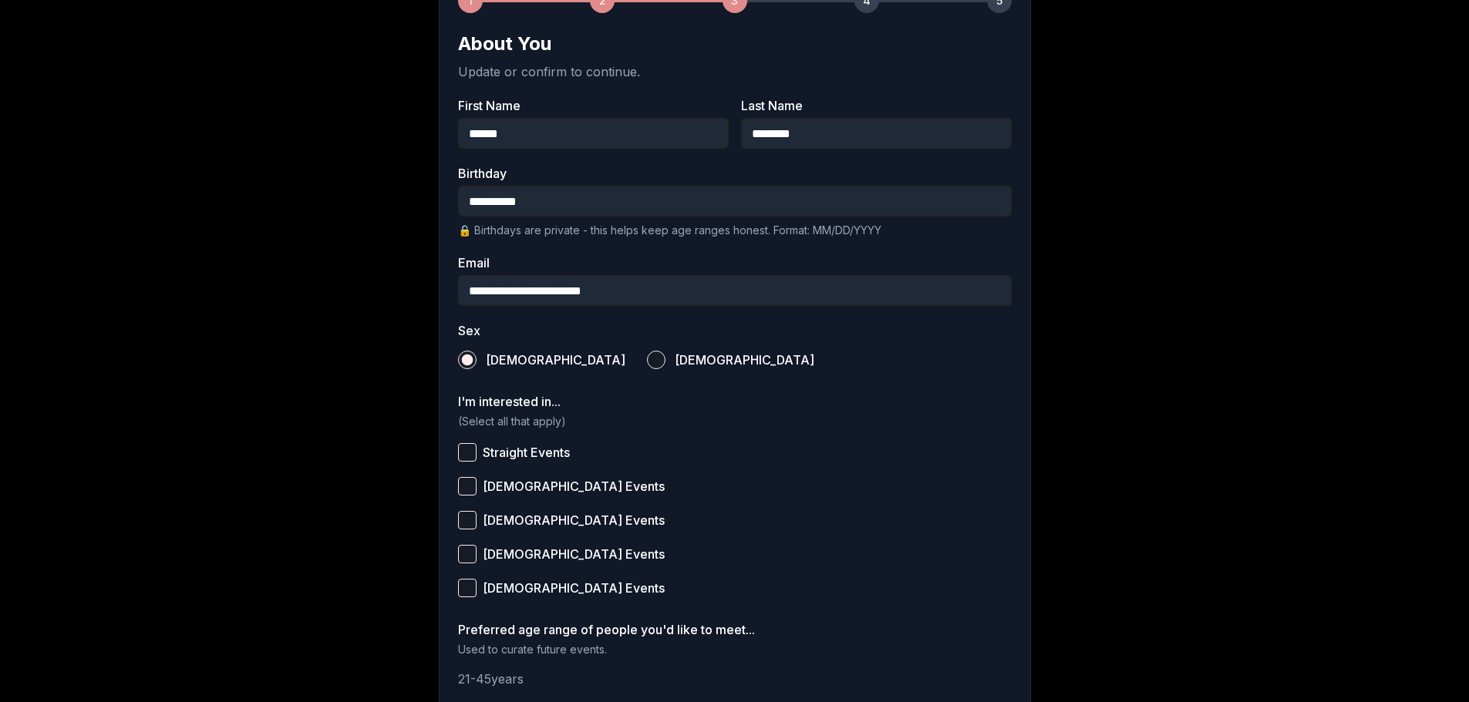
scroll to position [265, 0]
click at [467, 446] on button "Straight Events" at bounding box center [467, 450] width 19 height 19
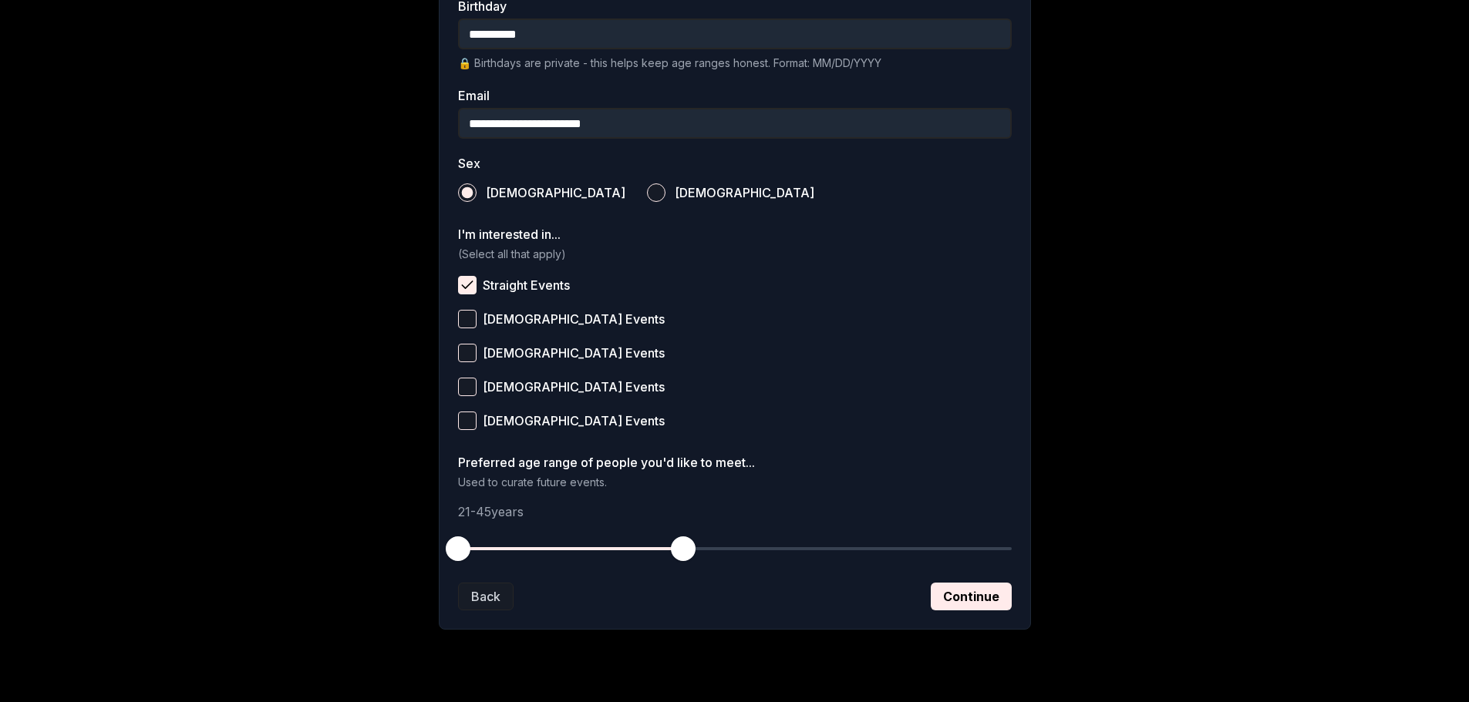
scroll to position [431, 0]
drag, startPoint x: 680, startPoint y: 545, endPoint x: 584, endPoint y: 542, distance: 95.7
click at [584, 542] on span "button" at bounding box center [589, 548] width 25 height 25
drag, startPoint x: 451, startPoint y: 548, endPoint x: 367, endPoint y: 553, distance: 84.2
click at [367, 553] on div "**********" at bounding box center [734, 139] width 1079 height 1029
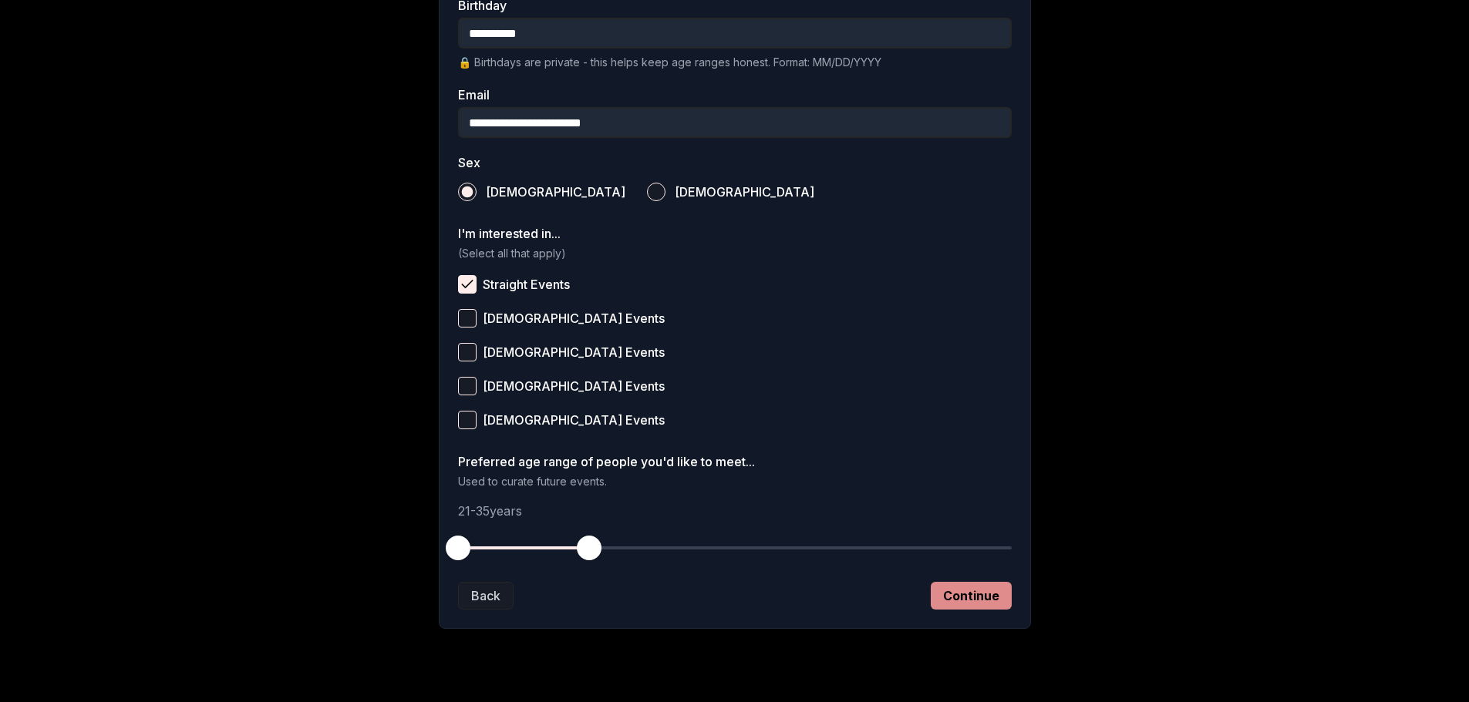
click at [953, 605] on button "Continue" at bounding box center [971, 596] width 81 height 28
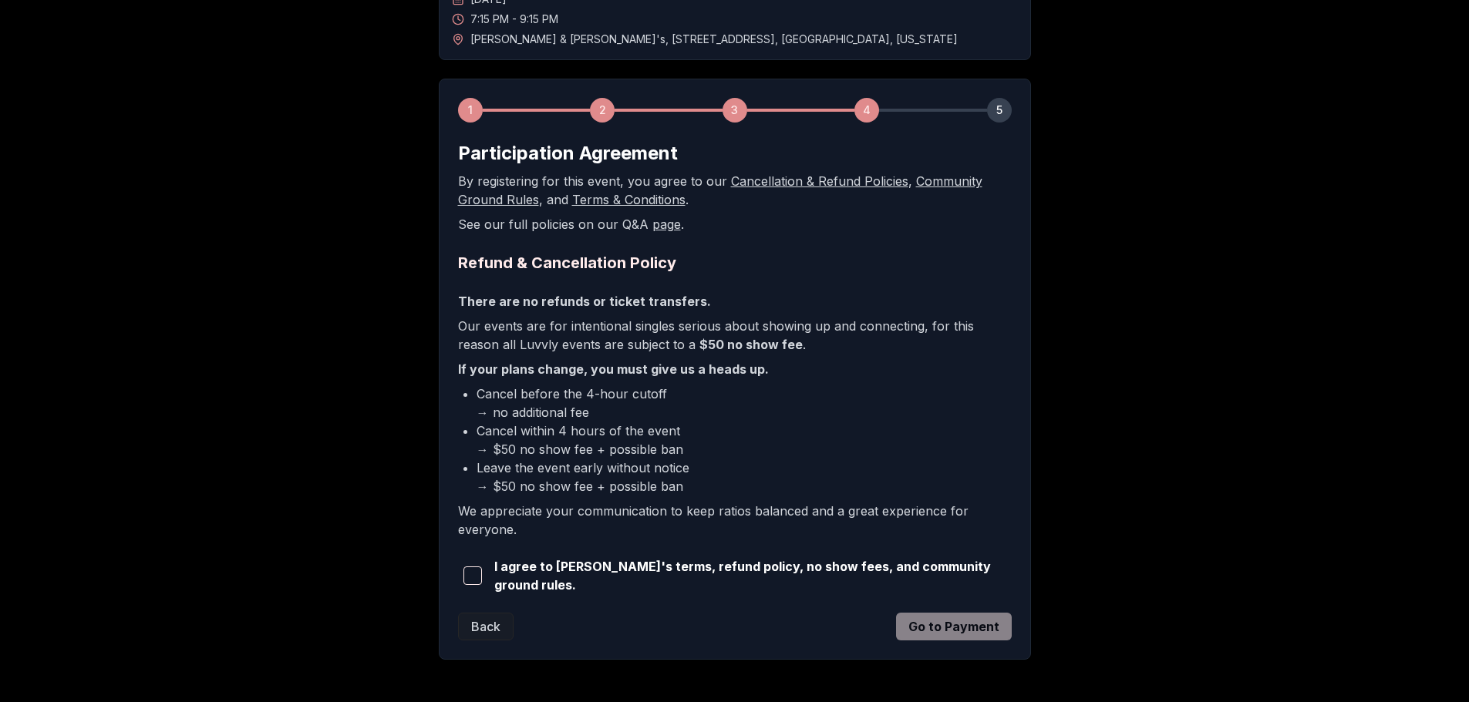
scroll to position [210, 0]
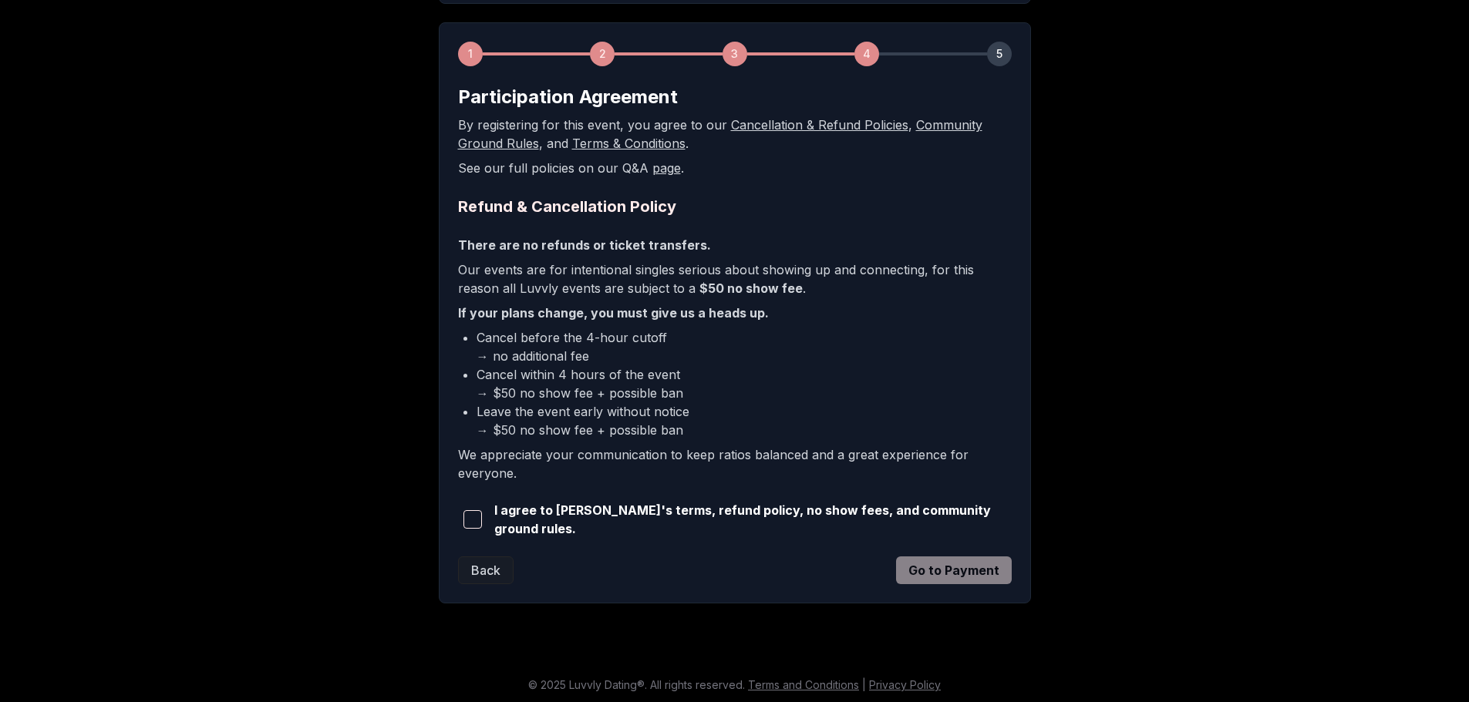
click at [473, 527] on span "button" at bounding box center [472, 519] width 19 height 19
click at [939, 572] on button "Go to Payment" at bounding box center [954, 571] width 116 height 28
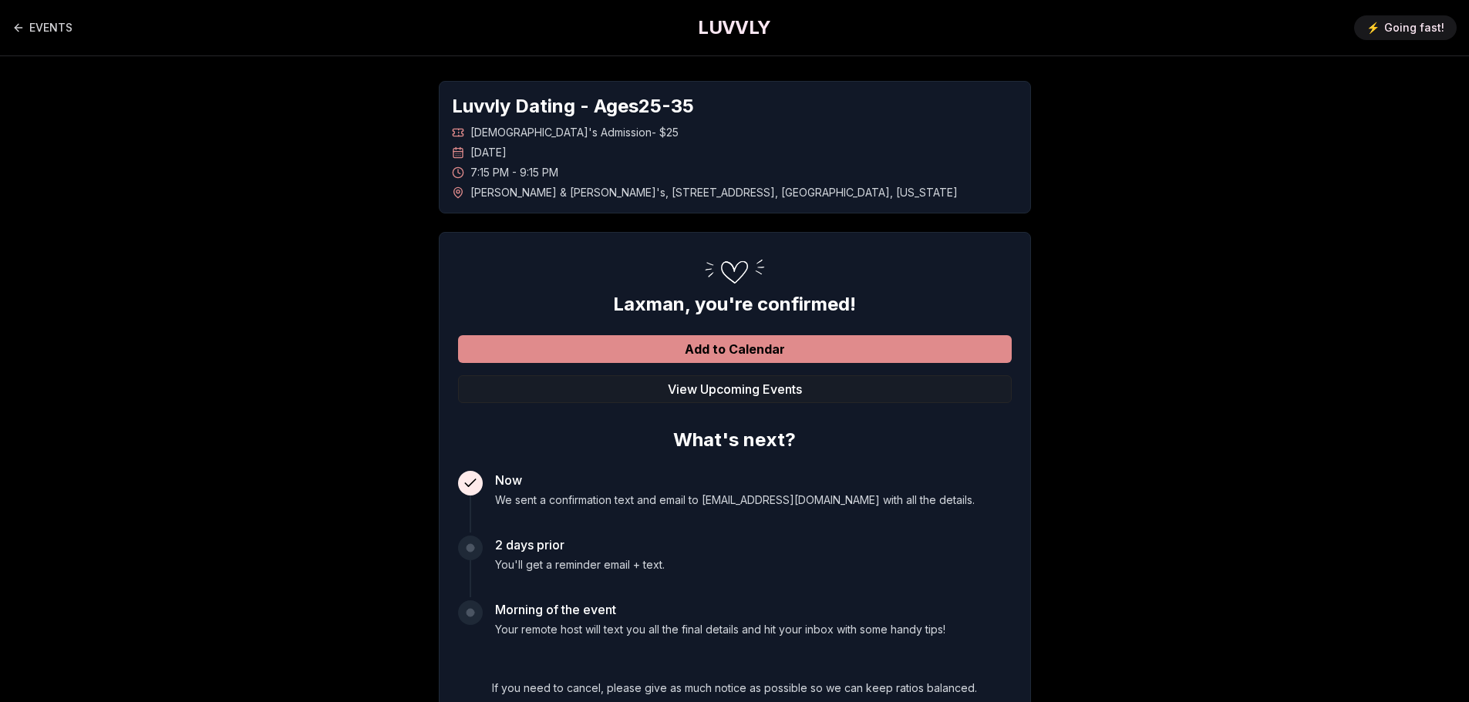
click at [864, 345] on button "Add to Calendar" at bounding box center [735, 349] width 554 height 28
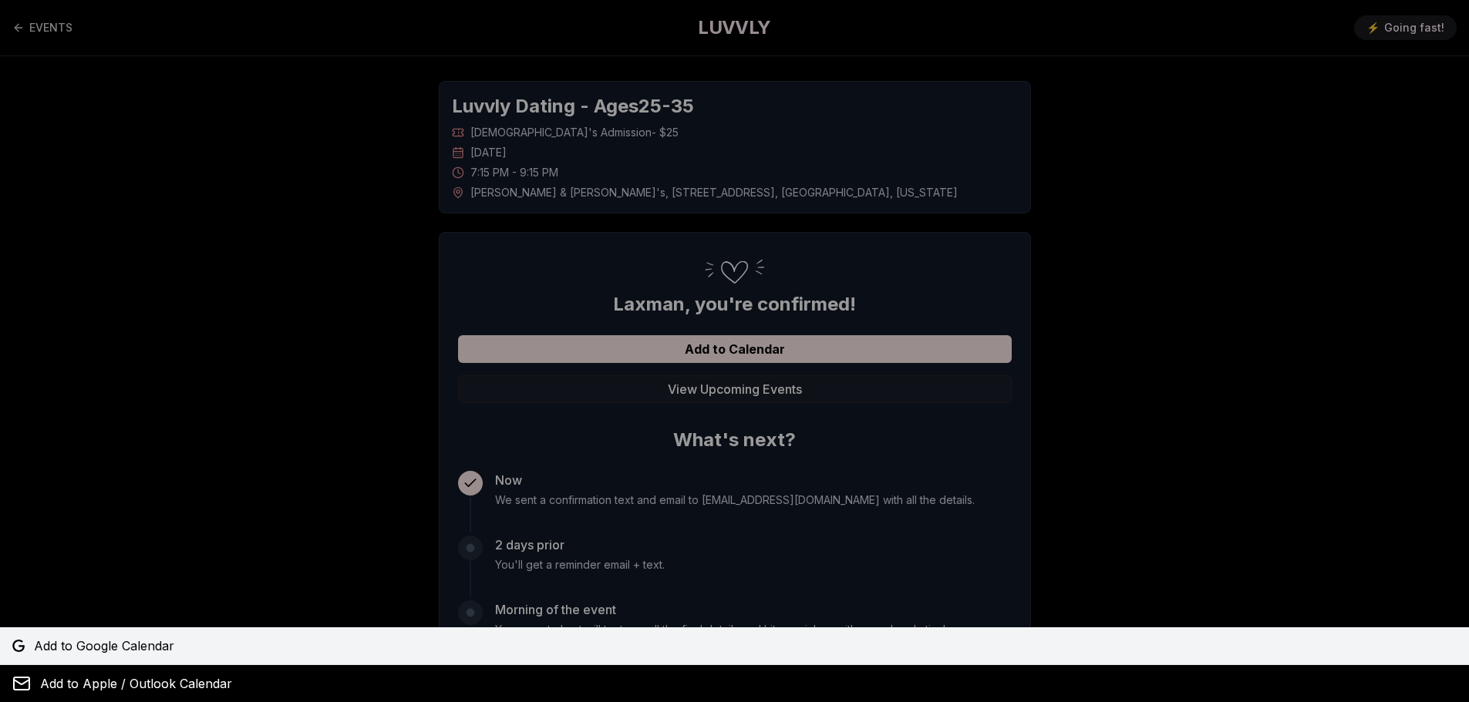
click at [207, 635] on link "Add to Google Calendar" at bounding box center [734, 646] width 1469 height 37
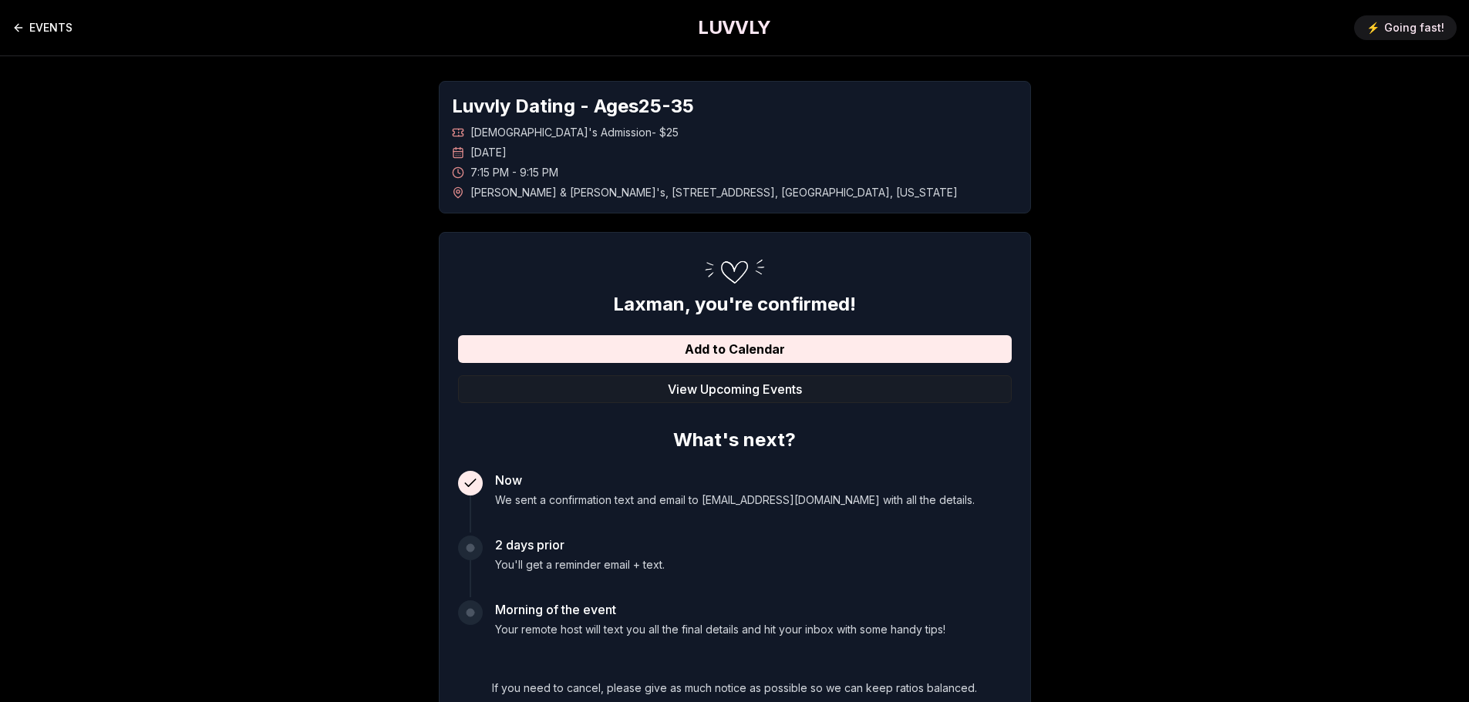
click at [60, 32] on link "EVENTS" at bounding box center [42, 27] width 60 height 31
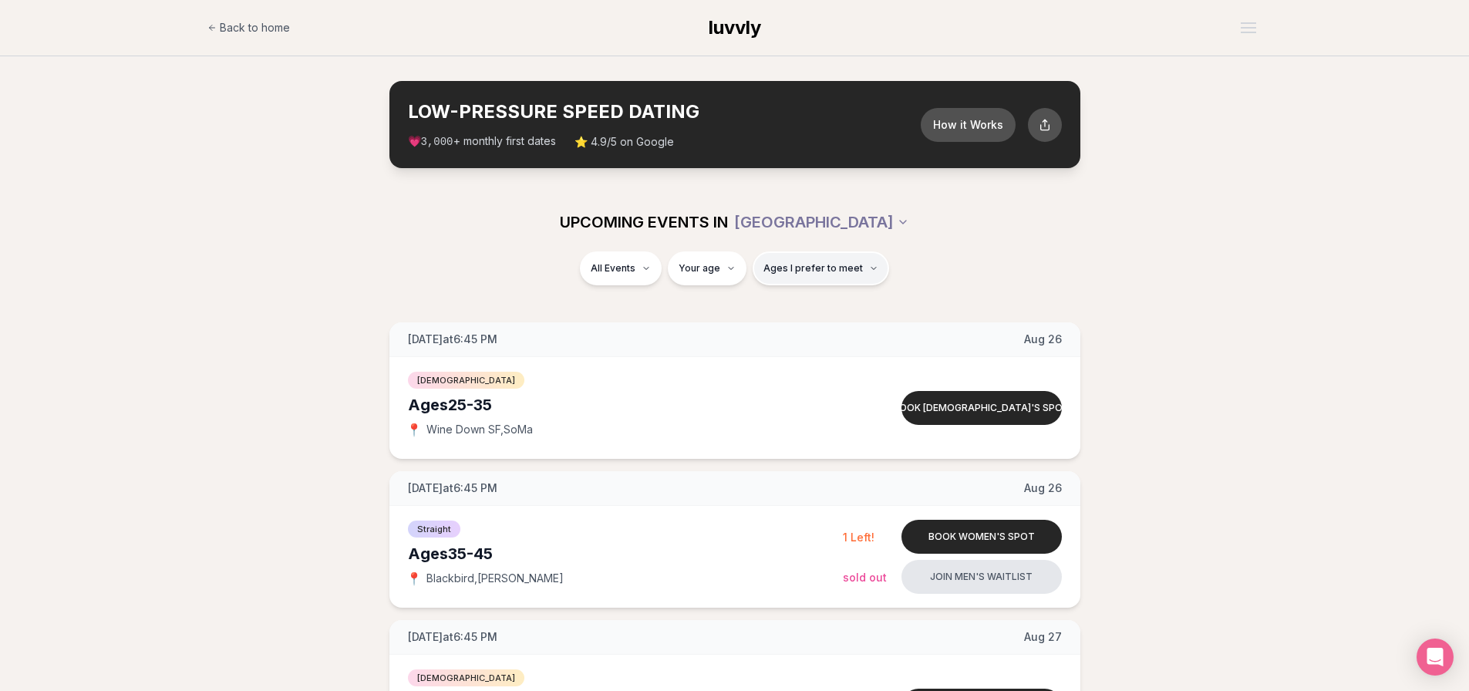
click at [838, 279] on button "Ages I prefer to meet" at bounding box center [821, 268] width 136 height 34
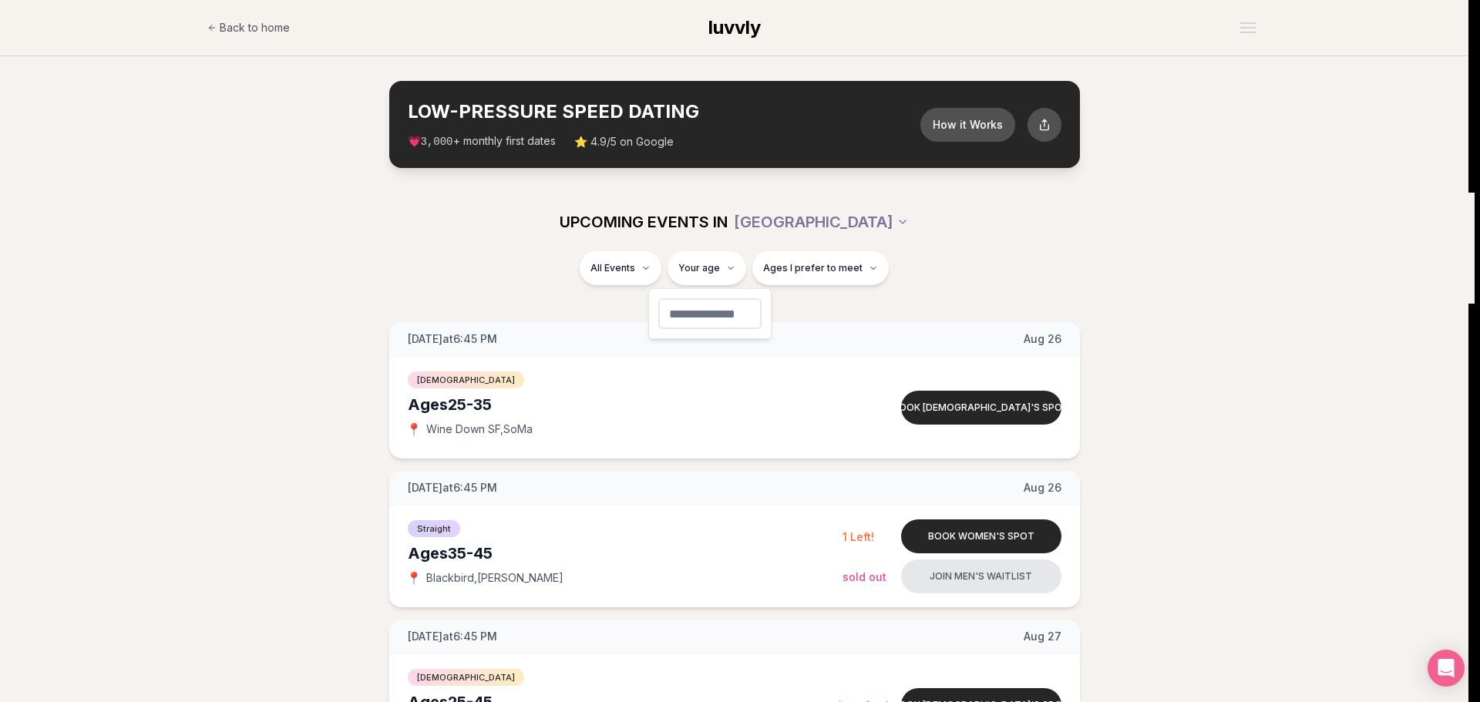
type input "**"
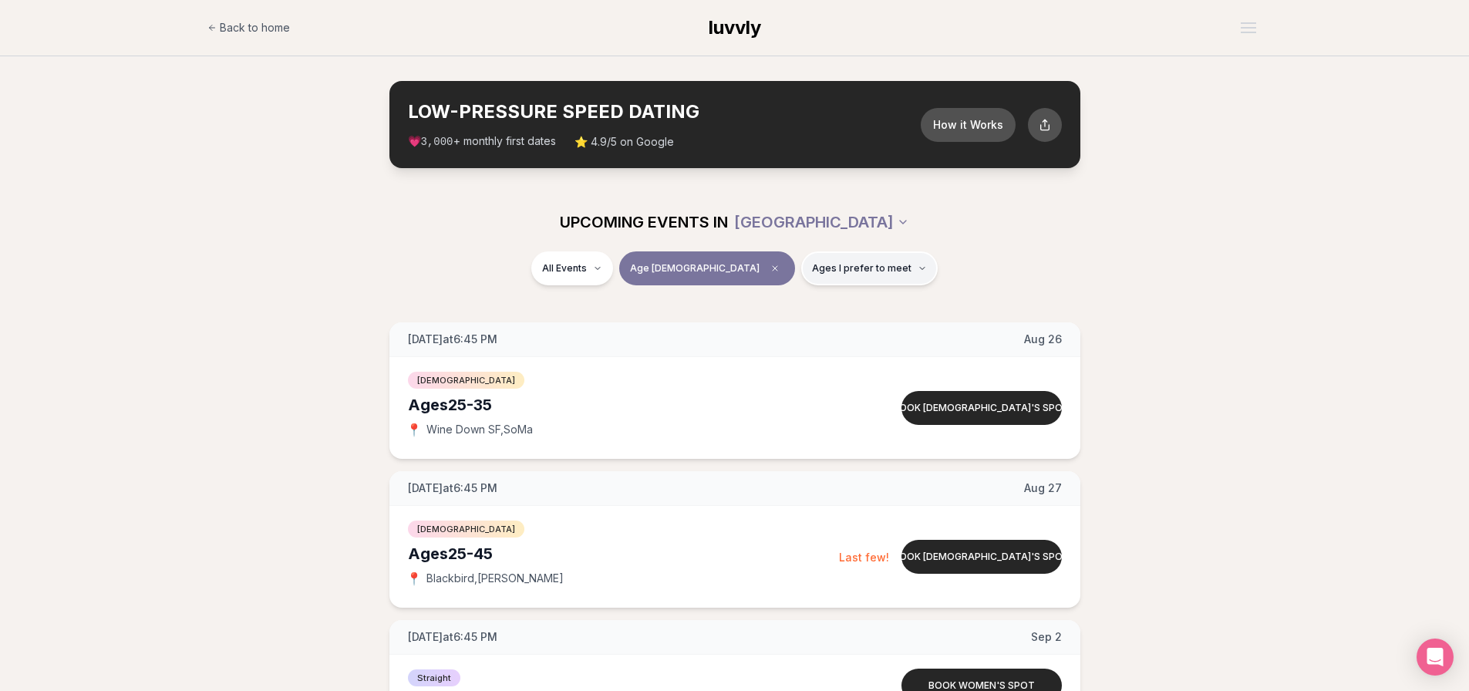
click at [812, 264] on span "Ages I prefer to meet" at bounding box center [861, 268] width 99 height 12
click at [756, 350] on button "Older than me" at bounding box center [759, 349] width 12 height 12
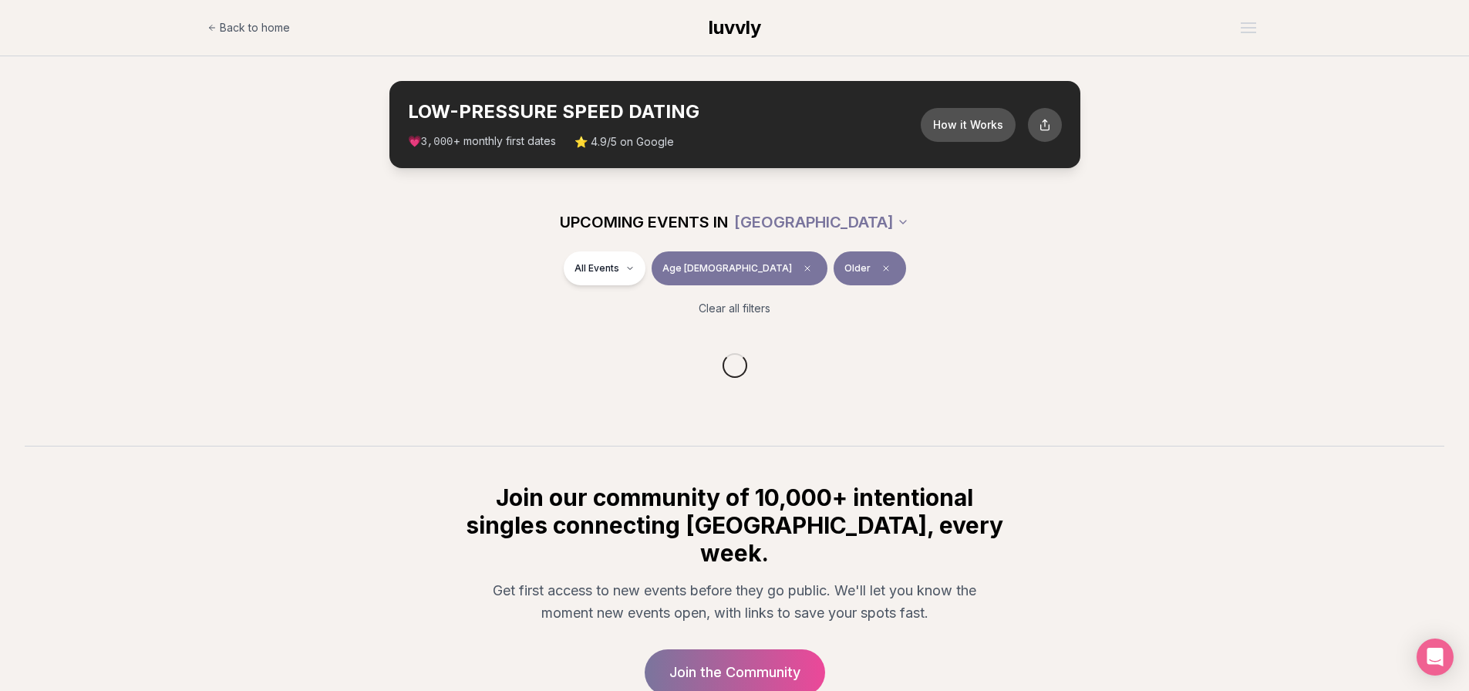
click at [906, 257] on div "All Events Age 25 Older" at bounding box center [735, 271] width 864 height 40
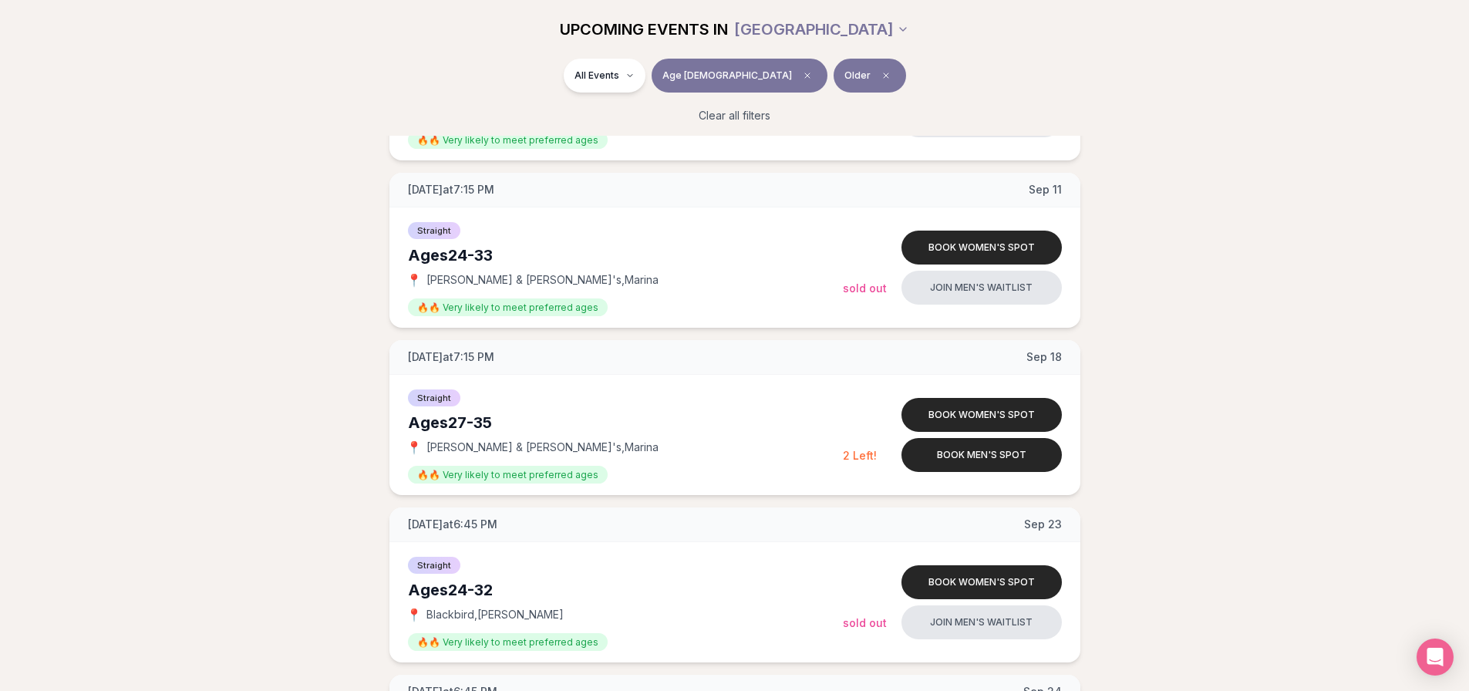
scroll to position [1177, 0]
click at [953, 453] on button "Book men's spot" at bounding box center [981, 456] width 160 height 34
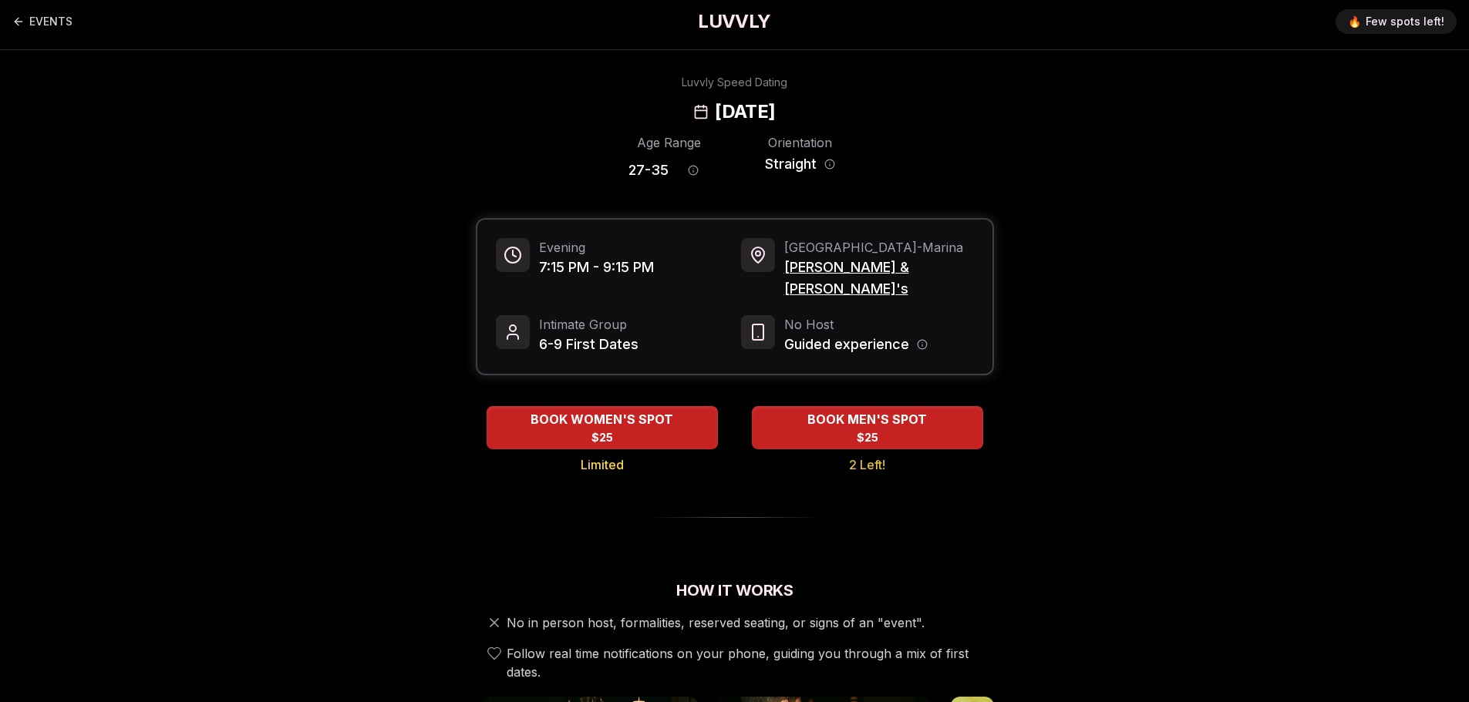
scroll to position [5, 0]
click at [15, 25] on icon "Back to events" at bounding box center [18, 22] width 12 height 12
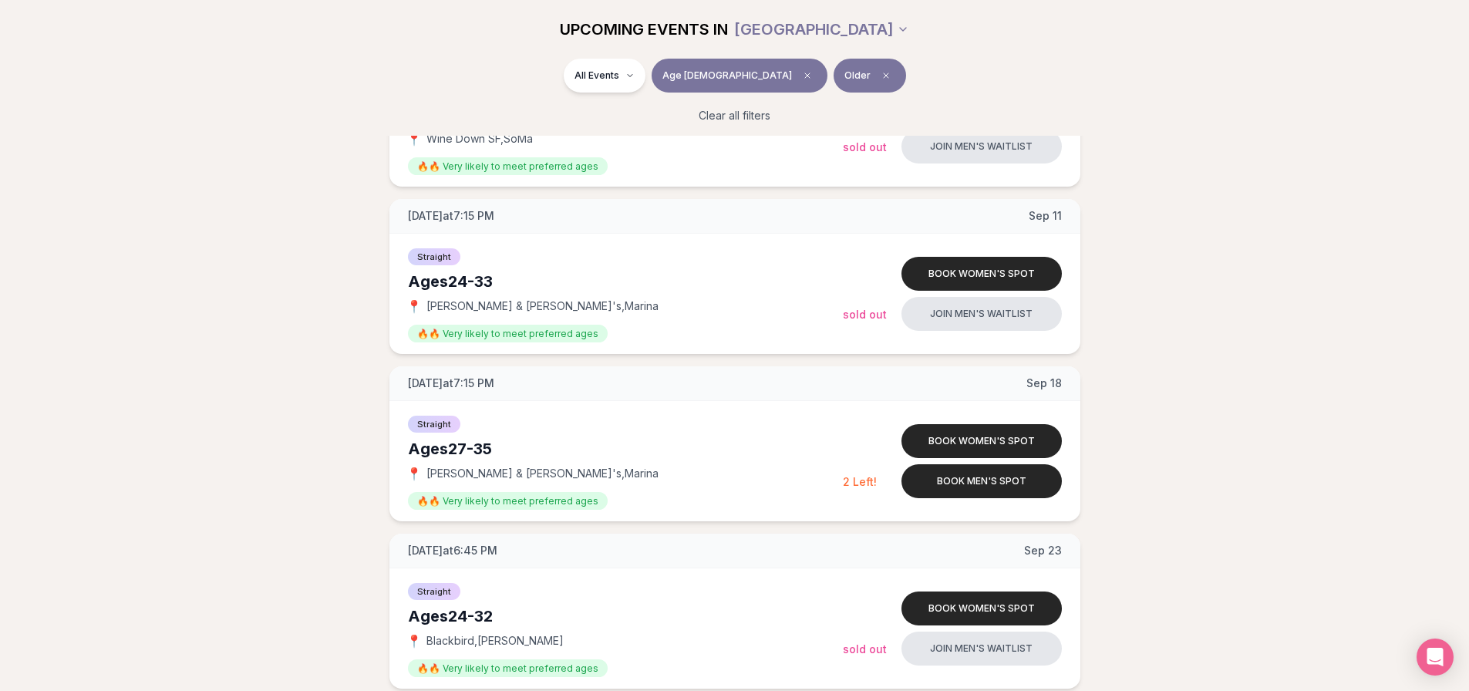
scroll to position [1151, 0]
